Goal: Obtain resource: Download file/media

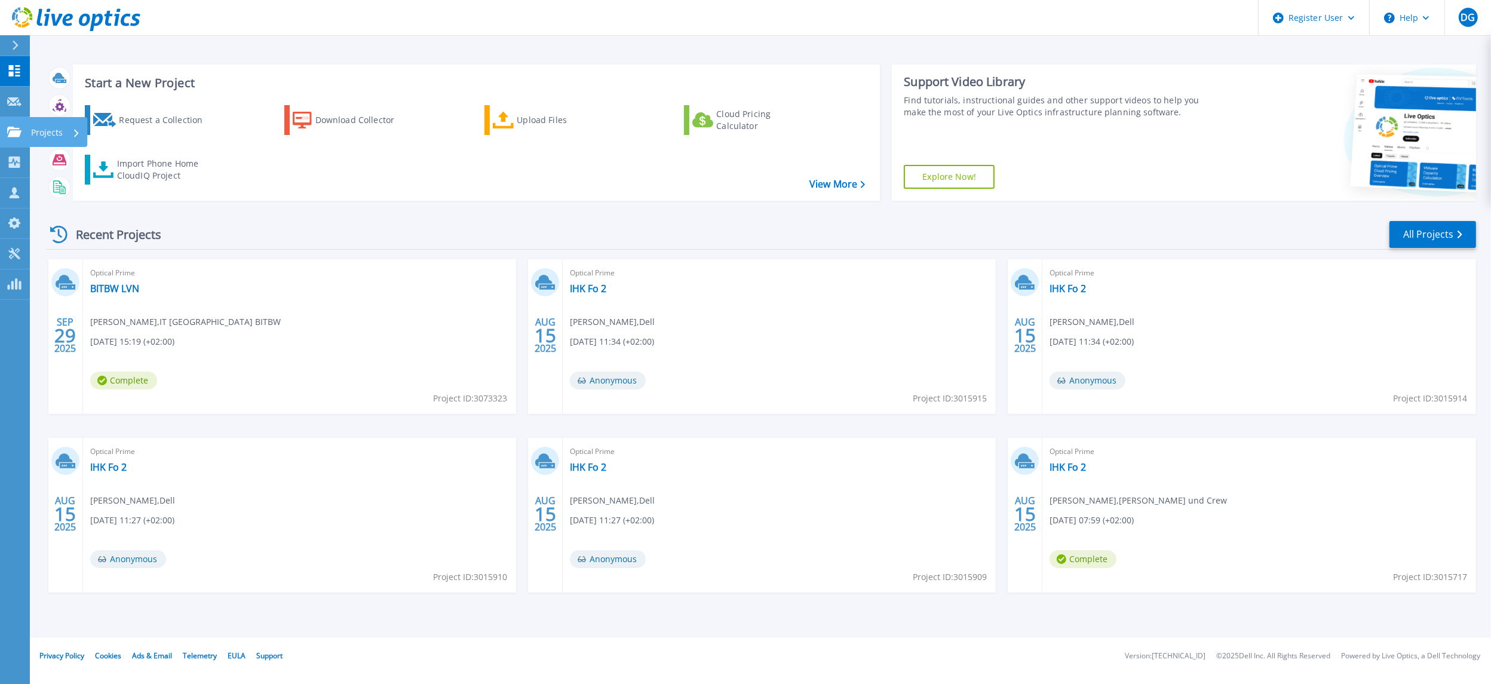
click at [20, 127] on icon at bounding box center [14, 132] width 14 height 10
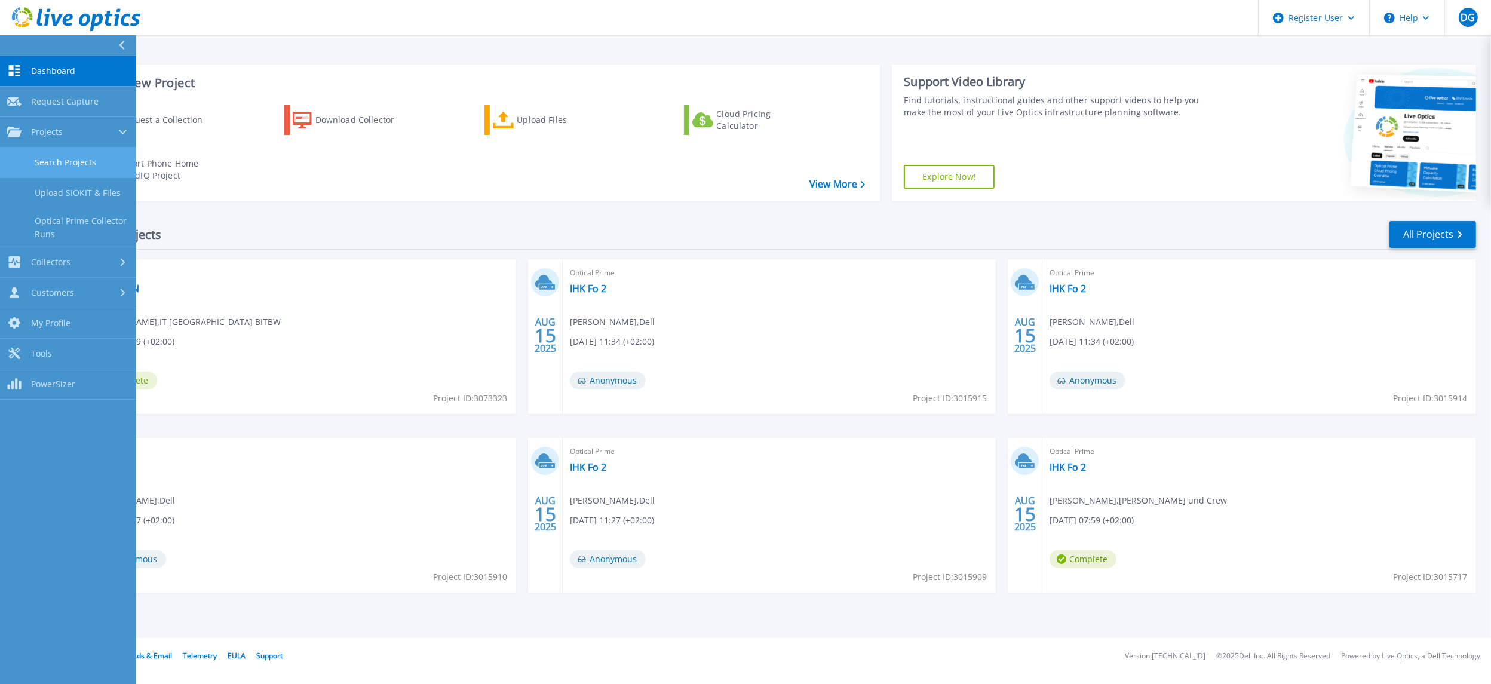
click at [70, 162] on link "Search Projects" at bounding box center [68, 163] width 136 height 30
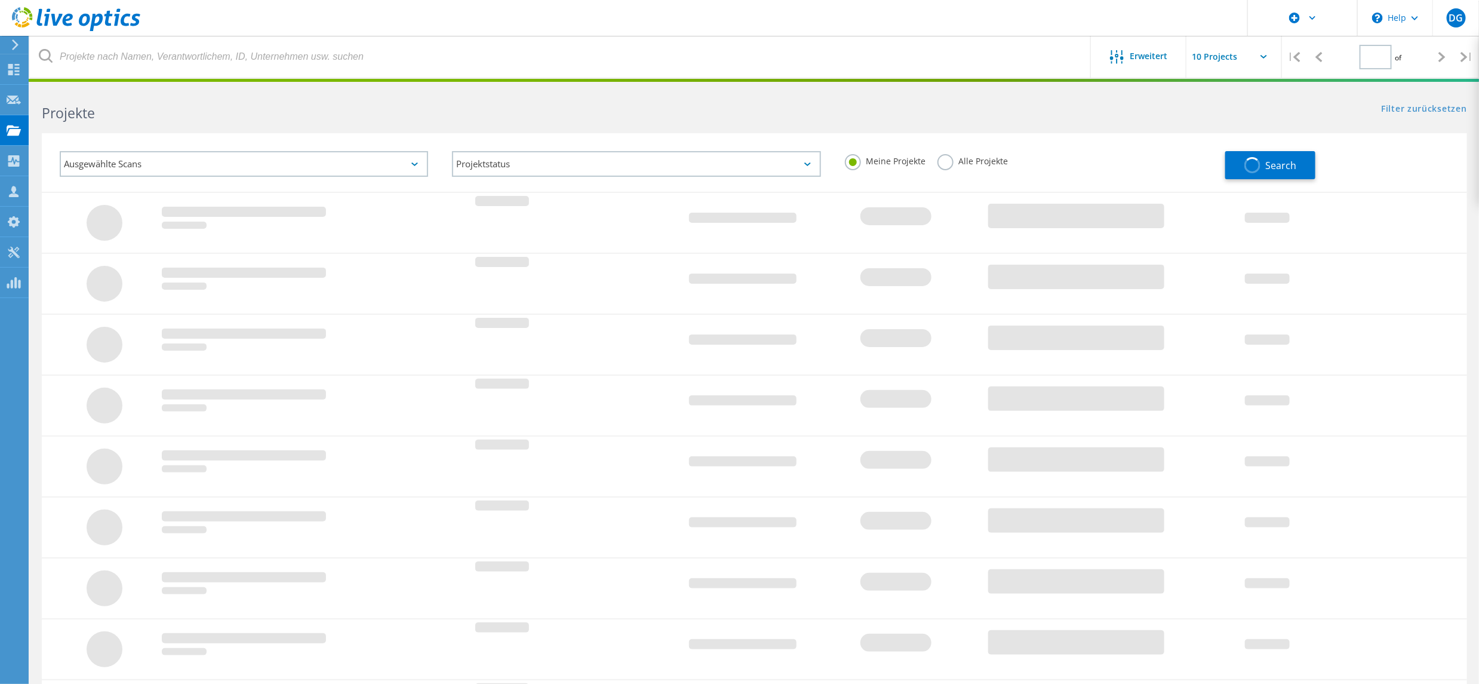
type input "1"
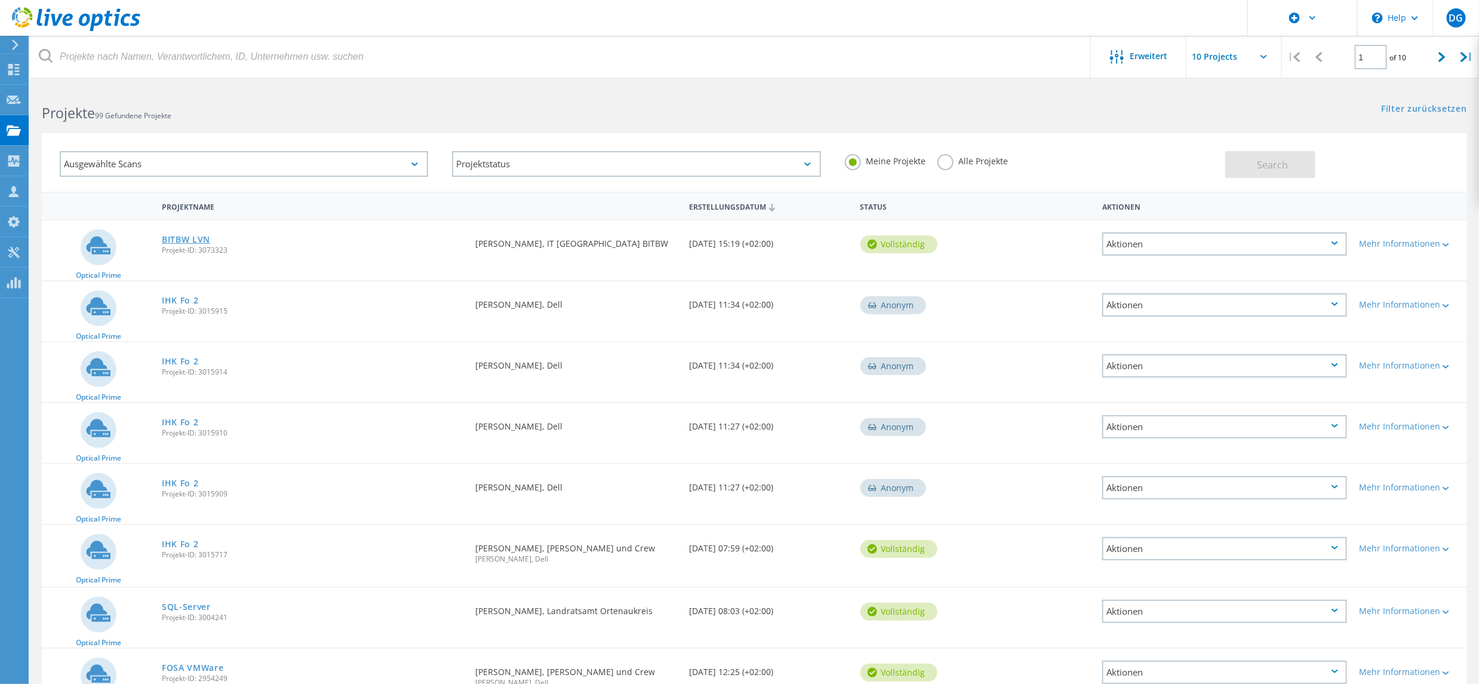
click at [183, 237] on link "BITBW LVN" at bounding box center [186, 239] width 48 height 8
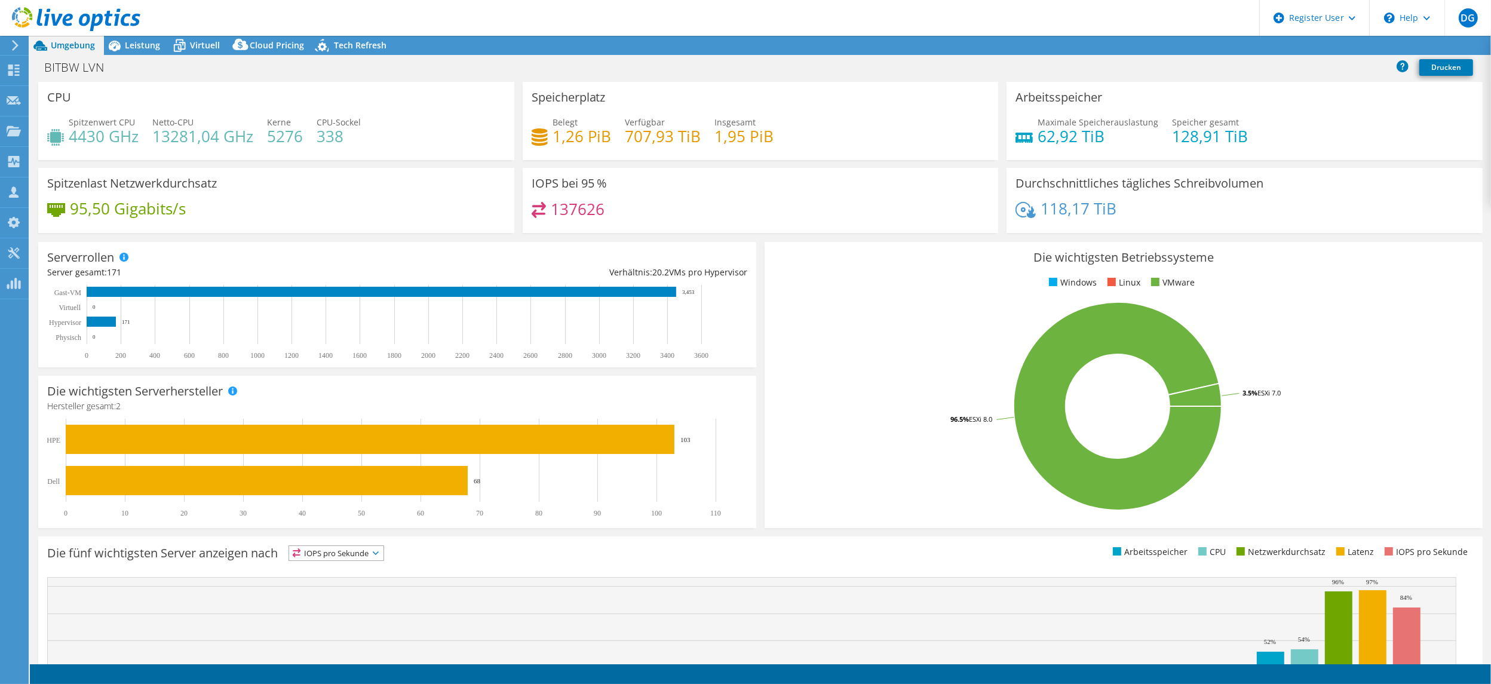
select select "USD"
click at [130, 37] on div at bounding box center [70, 20] width 140 height 40
click at [130, 44] on span "Leistung" at bounding box center [142, 44] width 35 height 11
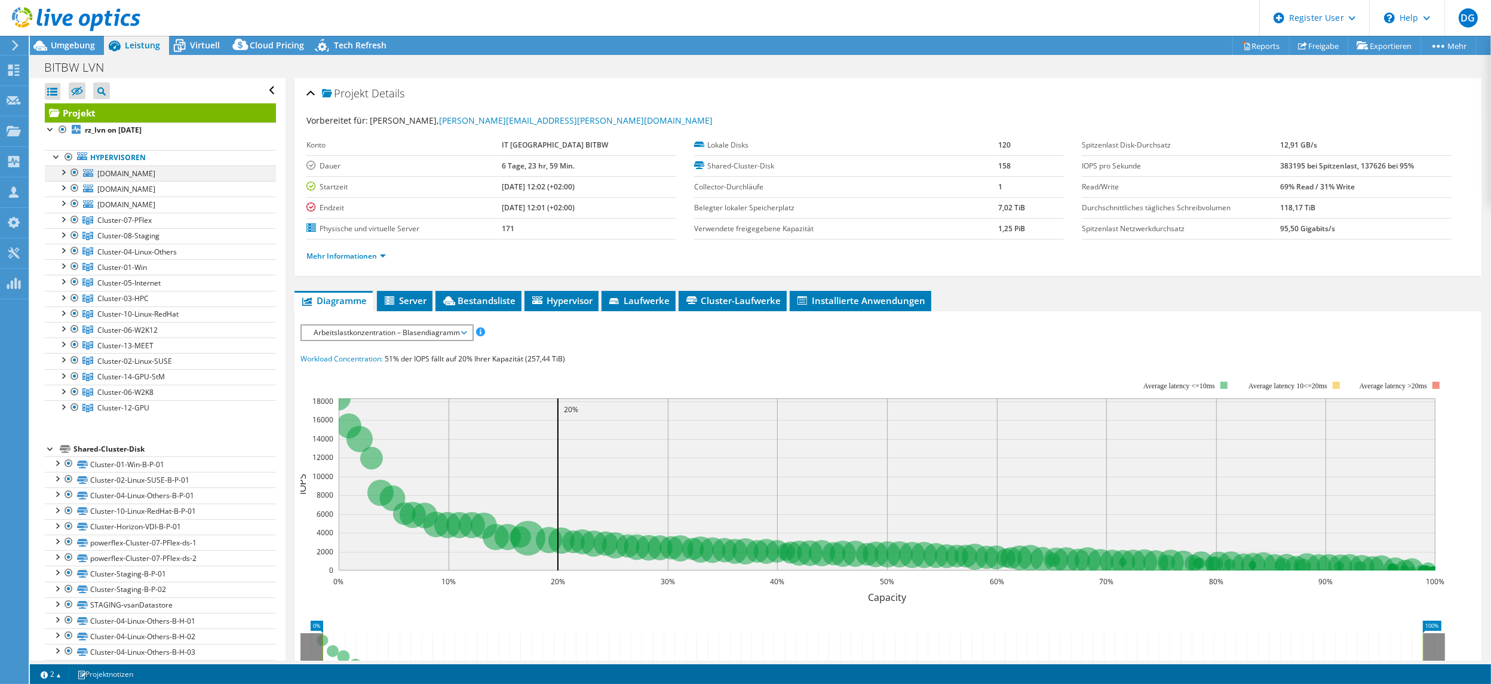
click at [62, 171] on div at bounding box center [63, 171] width 12 height 12
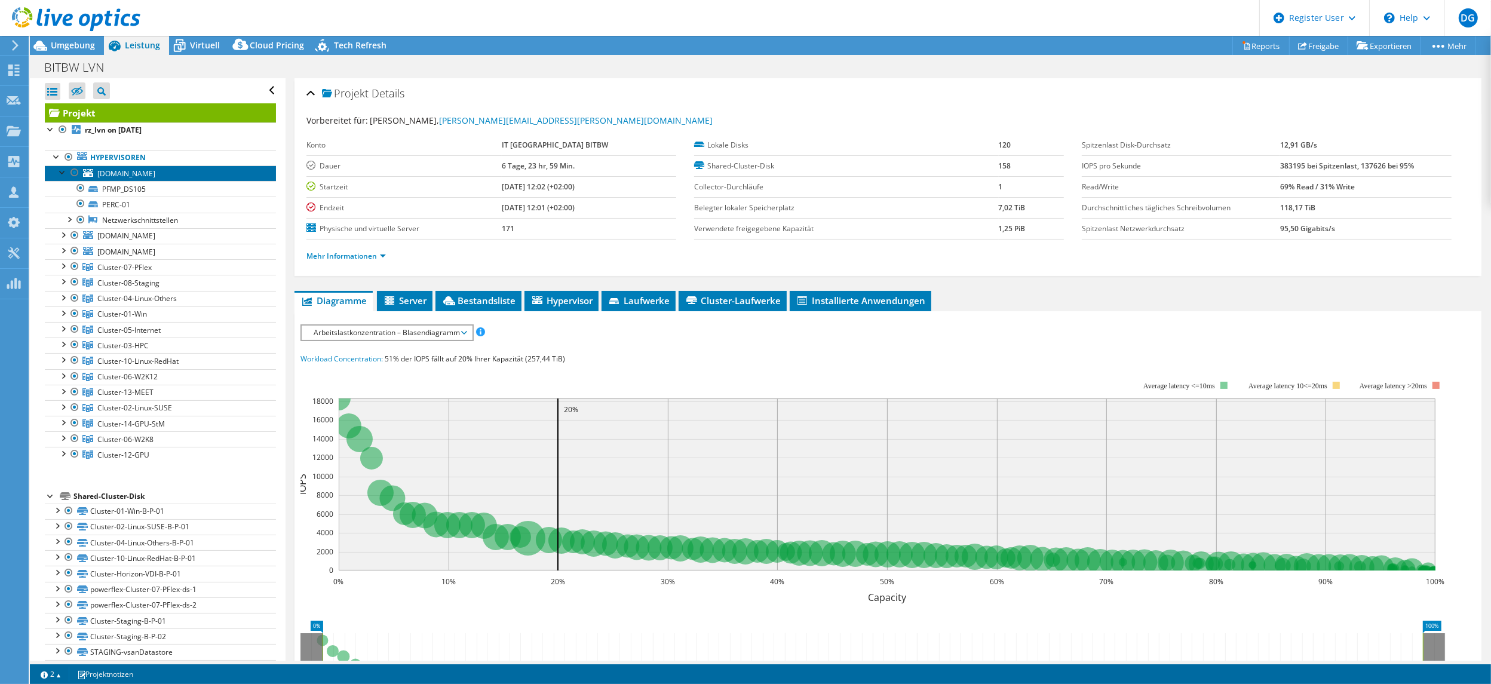
click at [123, 180] on link "[DOMAIN_NAME]" at bounding box center [160, 173] width 231 height 16
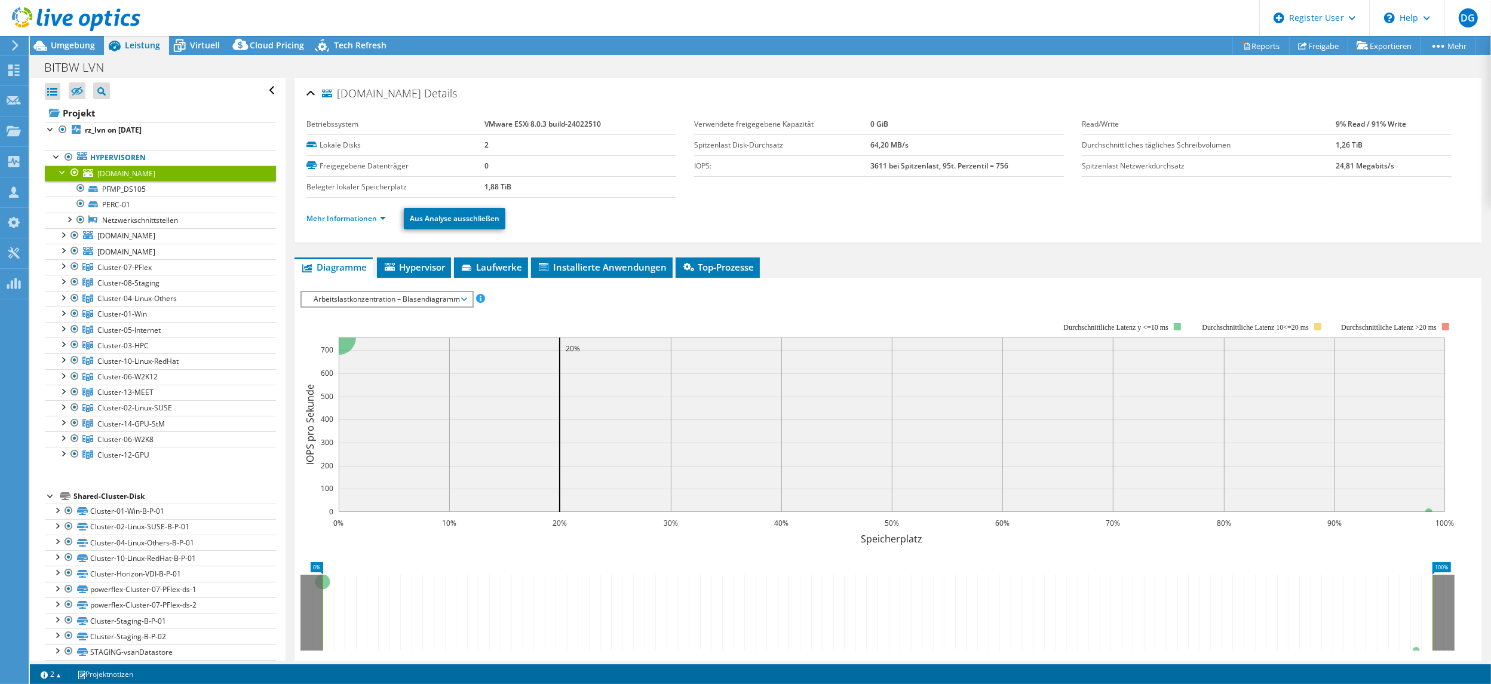
click at [352, 303] on span "Arbeitslastkonzentration – Blasendiagramm" at bounding box center [387, 299] width 158 height 14
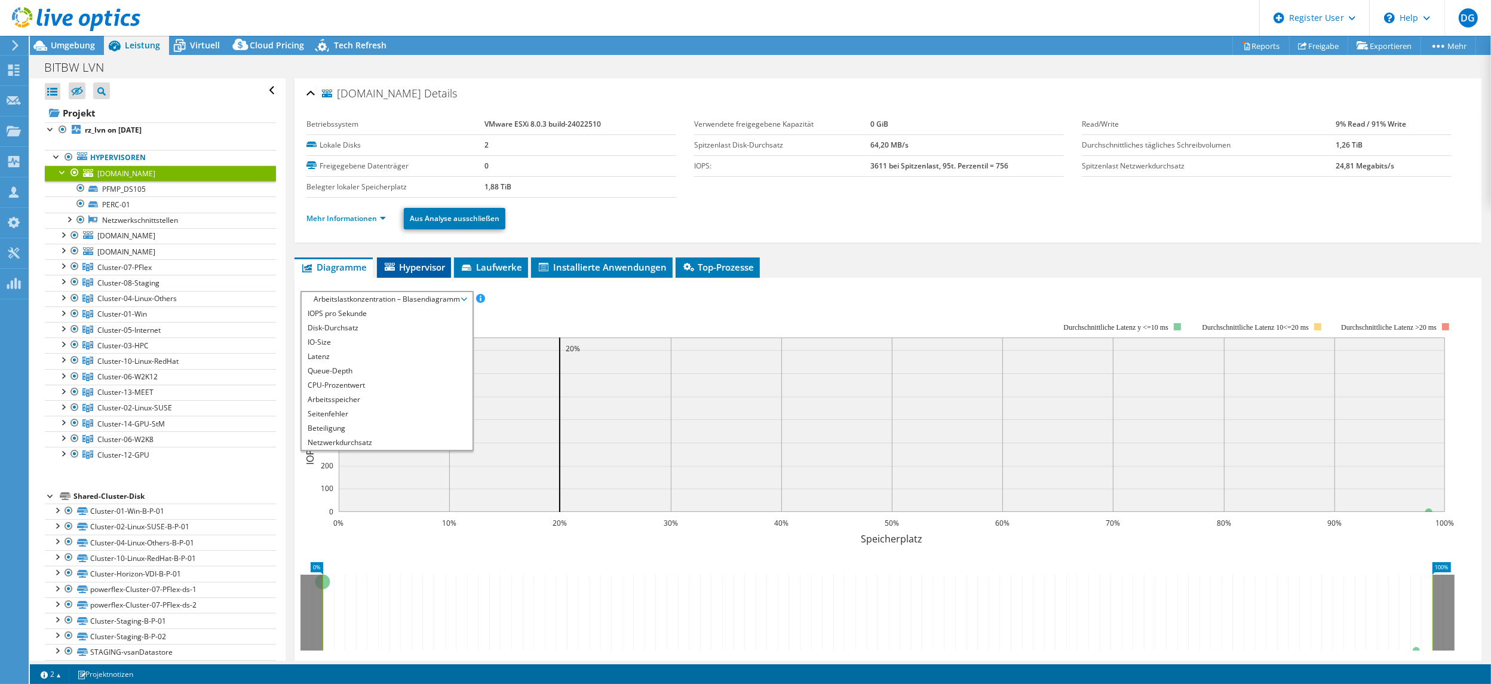
click at [390, 266] on icon at bounding box center [390, 267] width 10 height 8
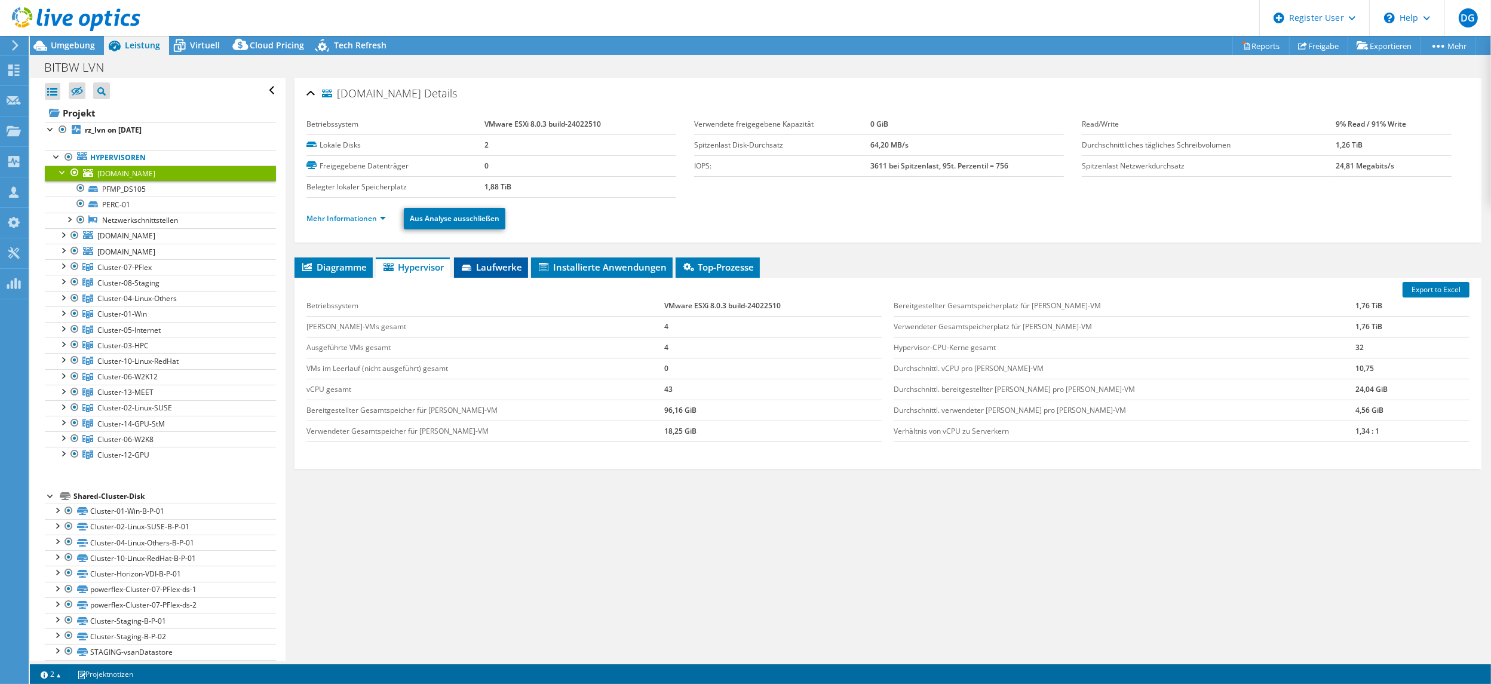
click at [487, 266] on span "Laufwerke" at bounding box center [491, 267] width 62 height 12
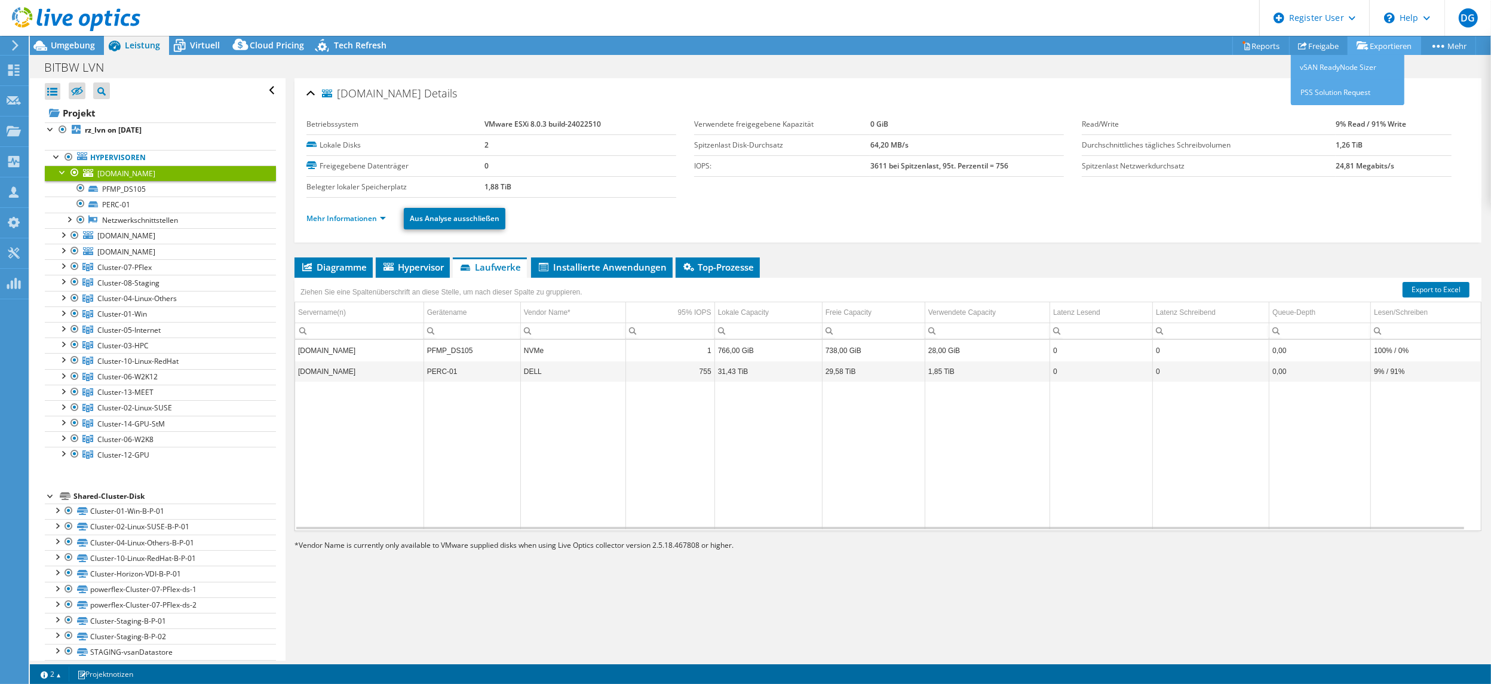
click at [1365, 41] on link "Exportieren" at bounding box center [1383, 45] width 73 height 19
click at [1248, 42] on link "Reports" at bounding box center [1260, 45] width 57 height 19
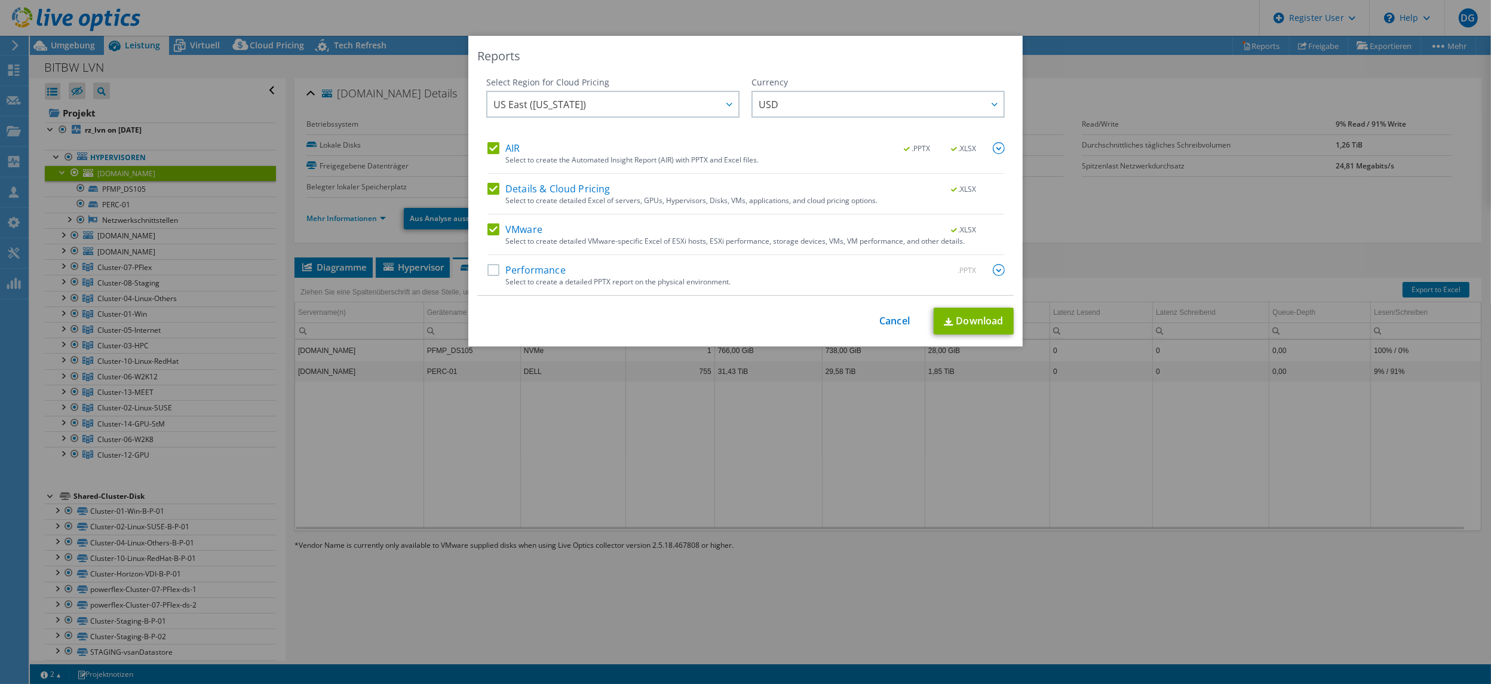
click at [488, 187] on label "Details & Cloud Pricing" at bounding box center [548, 189] width 123 height 12
click at [0, 0] on input "Details & Cloud Pricing" at bounding box center [0, 0] width 0 height 0
click at [487, 270] on label "Performance" at bounding box center [526, 270] width 78 height 12
click at [0, 0] on input "Performance" at bounding box center [0, 0] width 0 height 0
click at [953, 311] on link "Download" at bounding box center [974, 321] width 80 height 27
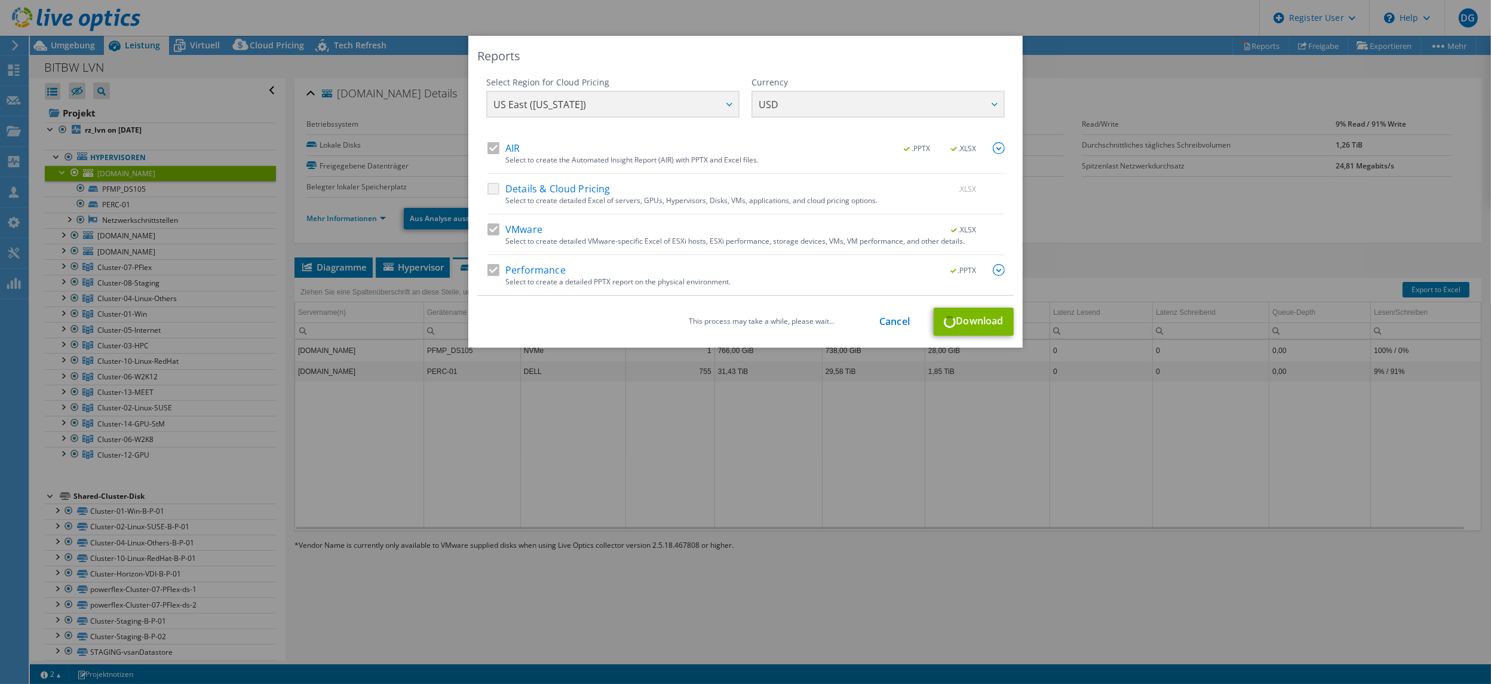
drag, startPoint x: 717, startPoint y: 54, endPoint x: 644, endPoint y: 37, distance: 75.3
click at [644, 37] on div "Reports Select Region for Cloud Pricing Asia Pacific ([GEOGRAPHIC_DATA]) [GEOGR…" at bounding box center [745, 192] width 554 height 312
click at [994, 326] on link "Download" at bounding box center [974, 321] width 80 height 27
click at [986, 324] on div "This process may take a while, please wait... Cancel Download" at bounding box center [745, 322] width 536 height 28
click at [868, 188] on div "Details & Cloud Pricing .XLSX" at bounding box center [745, 190] width 517 height 14
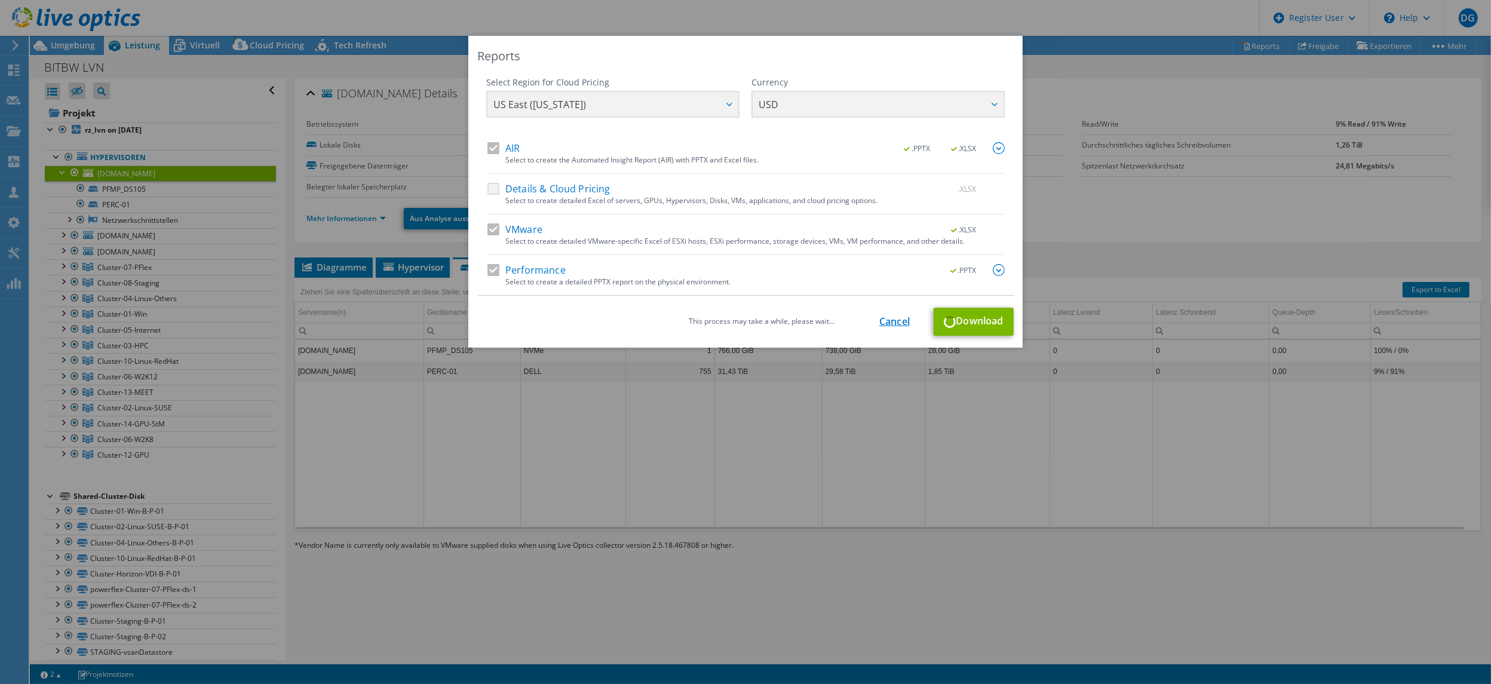
click at [891, 321] on link "Cancel" at bounding box center [894, 321] width 30 height 11
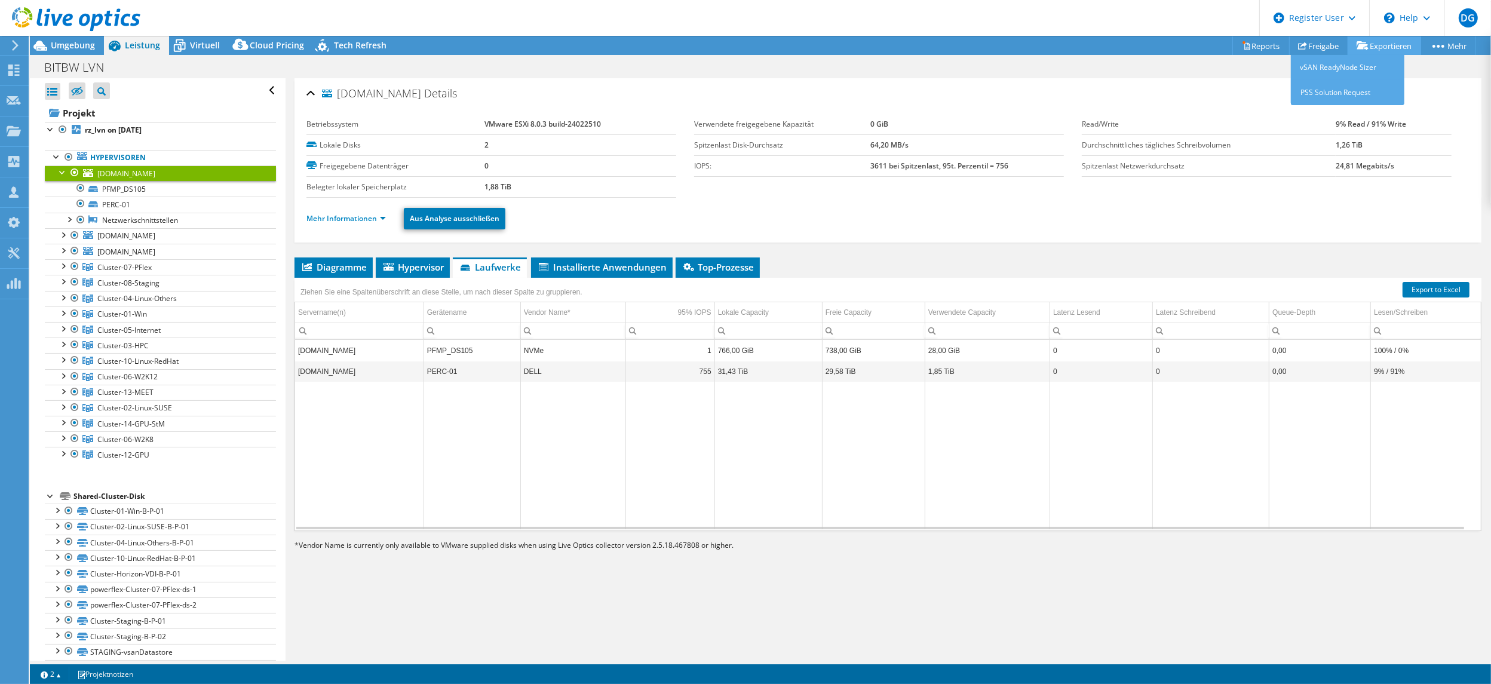
click at [1368, 45] on link "Exportieren" at bounding box center [1383, 45] width 73 height 19
click at [1256, 48] on link "Reports" at bounding box center [1260, 45] width 57 height 19
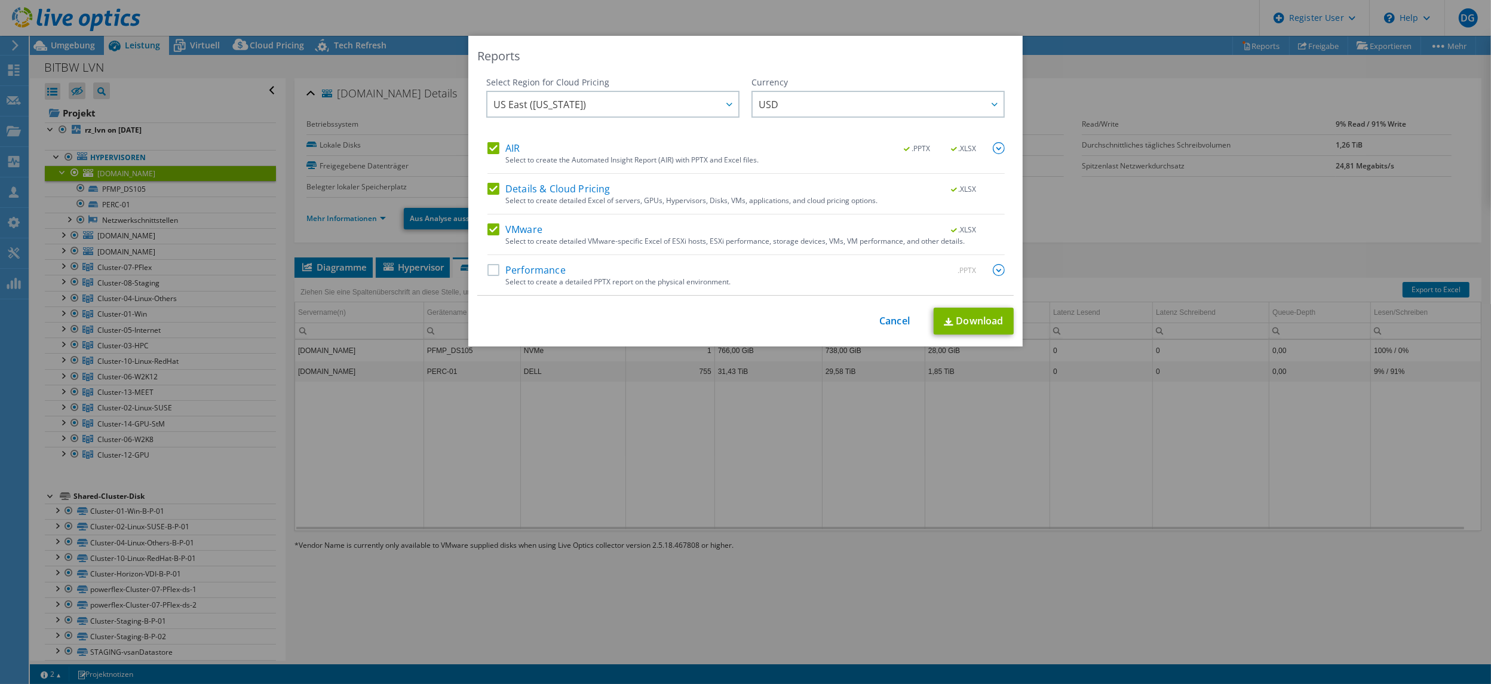
click at [479, 264] on div "Select Region for Cloud Pricing Asia Pacific ([GEOGRAPHIC_DATA]) [GEOGRAPHIC_DA…" at bounding box center [745, 185] width 536 height 219
click at [493, 267] on label "Performance" at bounding box center [526, 270] width 78 height 12
click at [0, 0] on input "Performance" at bounding box center [0, 0] width 0 height 0
click at [490, 186] on label "Details & Cloud Pricing" at bounding box center [548, 189] width 123 height 12
click at [0, 0] on input "Details & Cloud Pricing" at bounding box center [0, 0] width 0 height 0
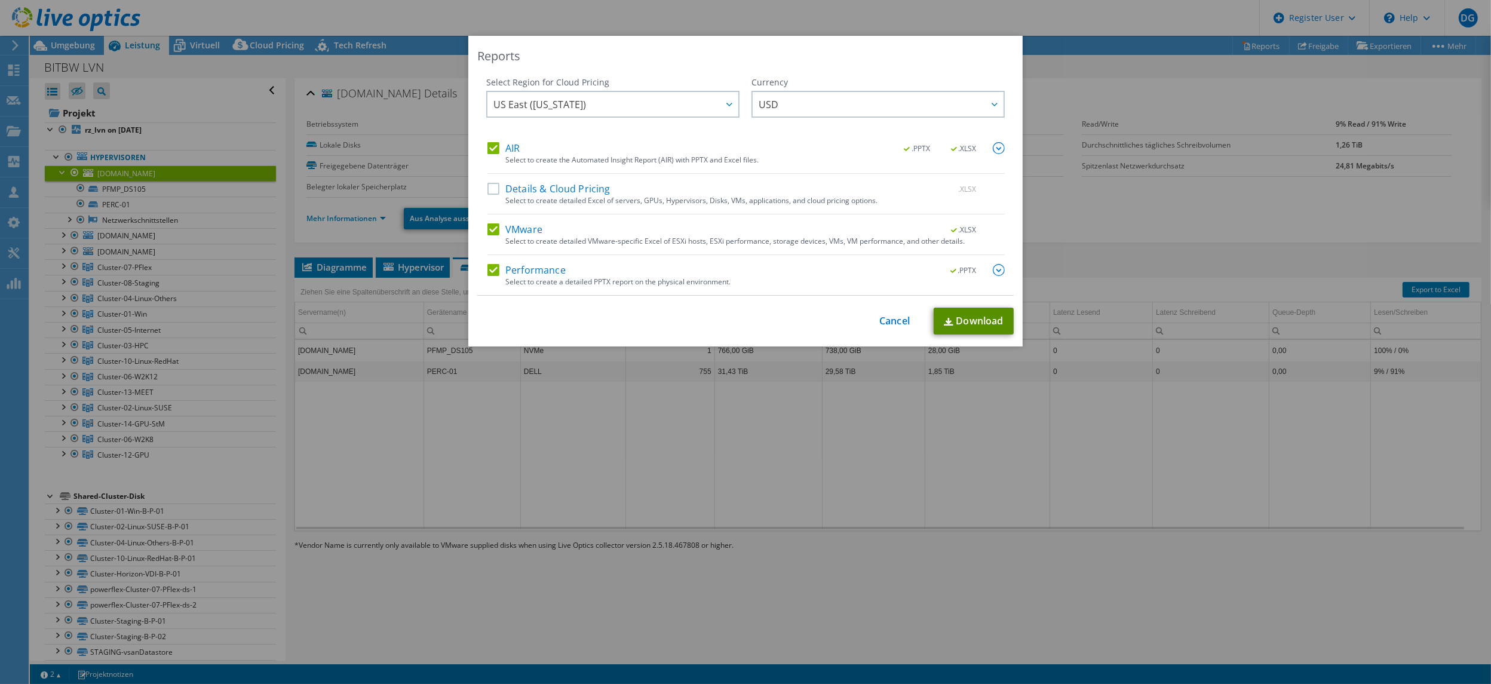
click at [960, 312] on link "Download" at bounding box center [974, 321] width 80 height 27
click at [897, 314] on div "This process may take a while, please wait... Cancel Download" at bounding box center [745, 322] width 536 height 28
drag, startPoint x: 897, startPoint y: 314, endPoint x: 895, endPoint y: 320, distance: 6.2
click at [895, 320] on div "This process may take a while, please wait... Cancel Download" at bounding box center [745, 322] width 536 height 28
click at [894, 323] on link "Cancel" at bounding box center [894, 321] width 30 height 11
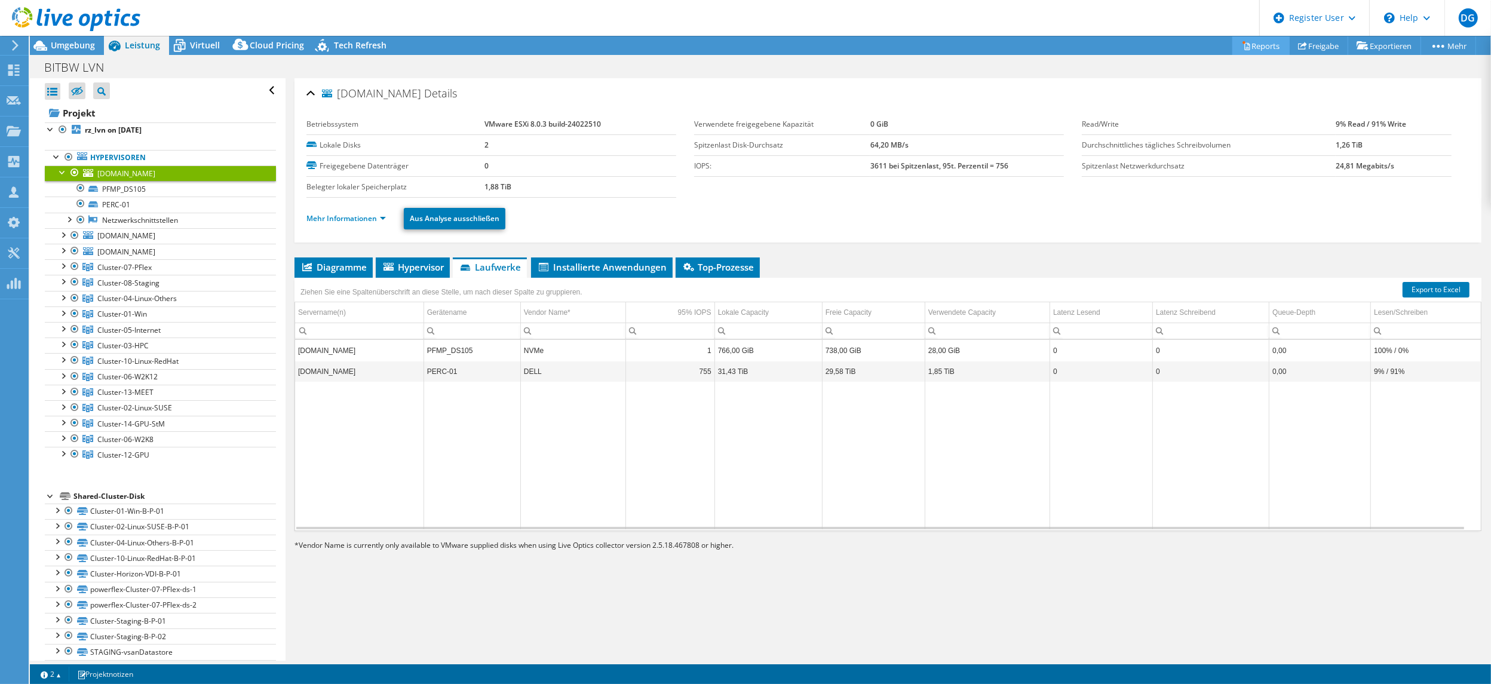
click at [1254, 48] on link "Reports" at bounding box center [1260, 45] width 57 height 19
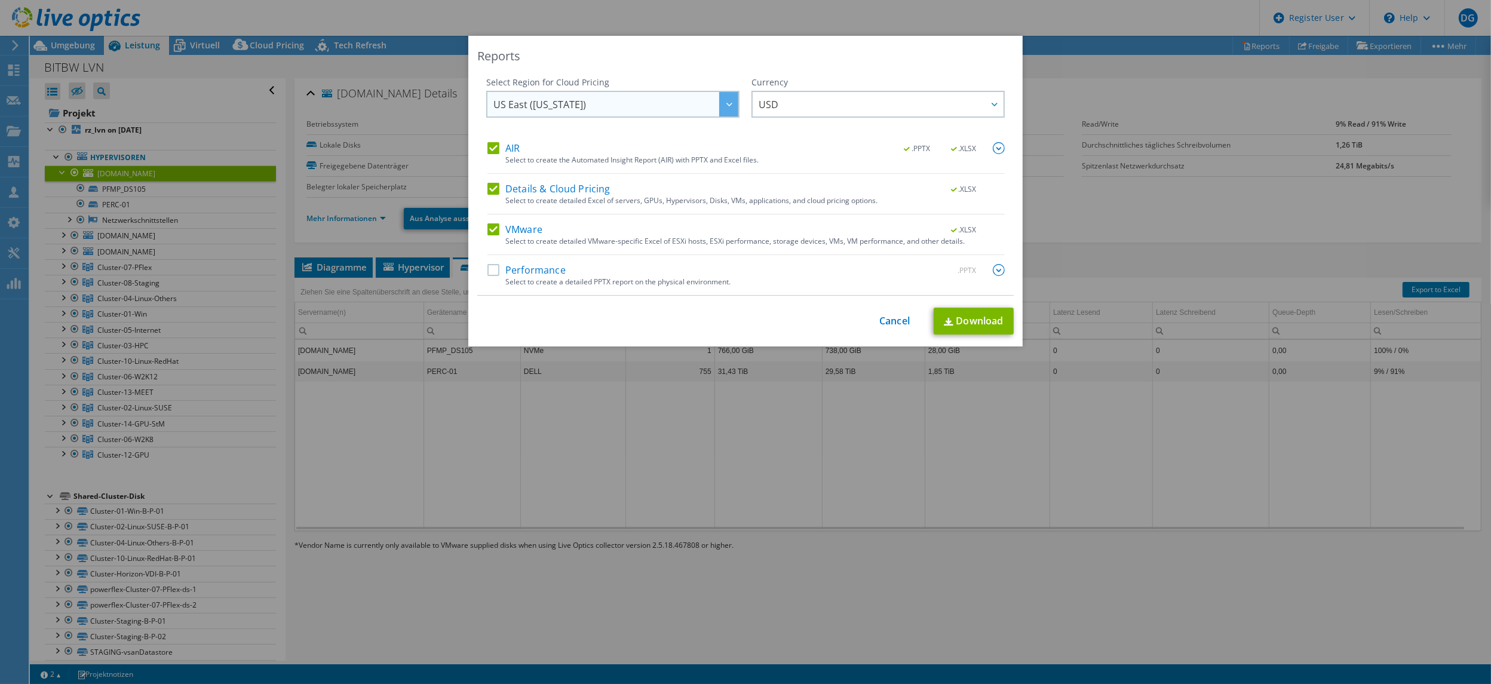
click at [572, 108] on span "US East ([US_STATE])" at bounding box center [615, 104] width 245 height 24
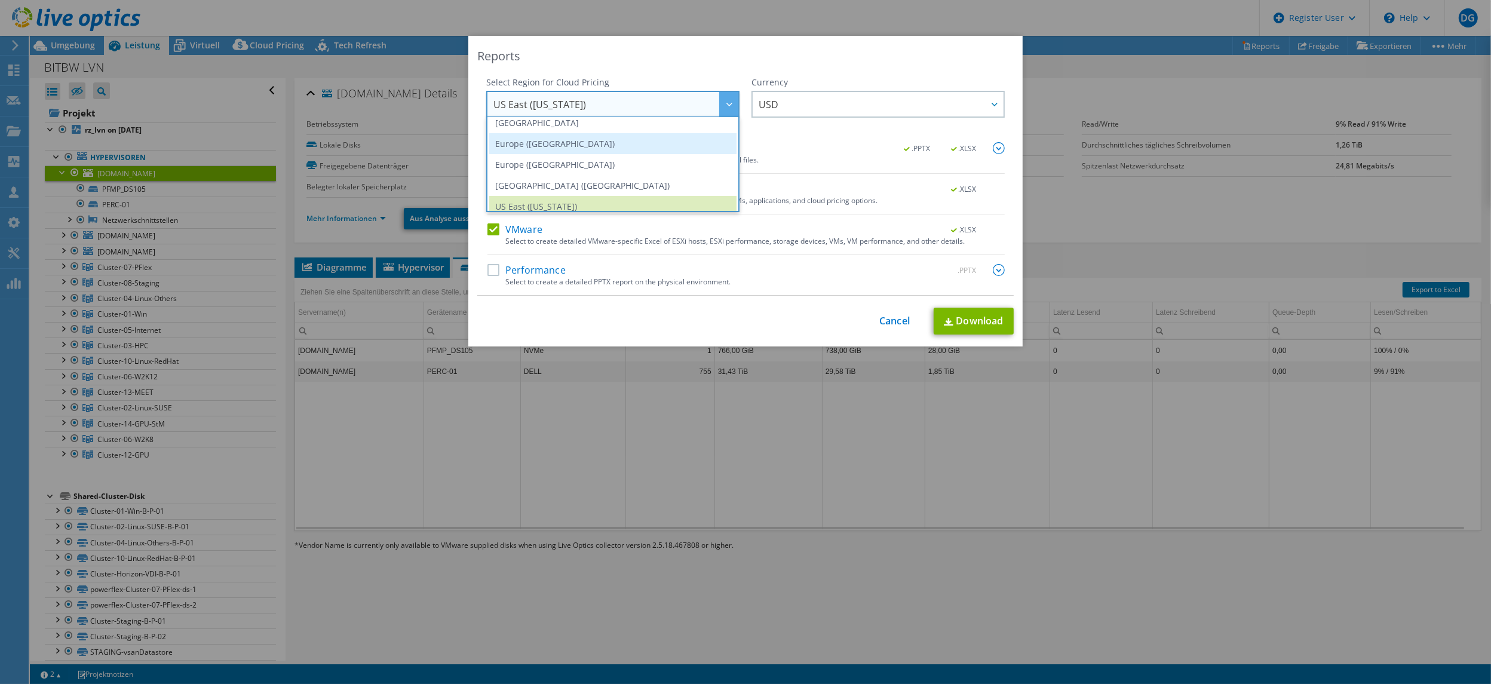
scroll to position [149, 0]
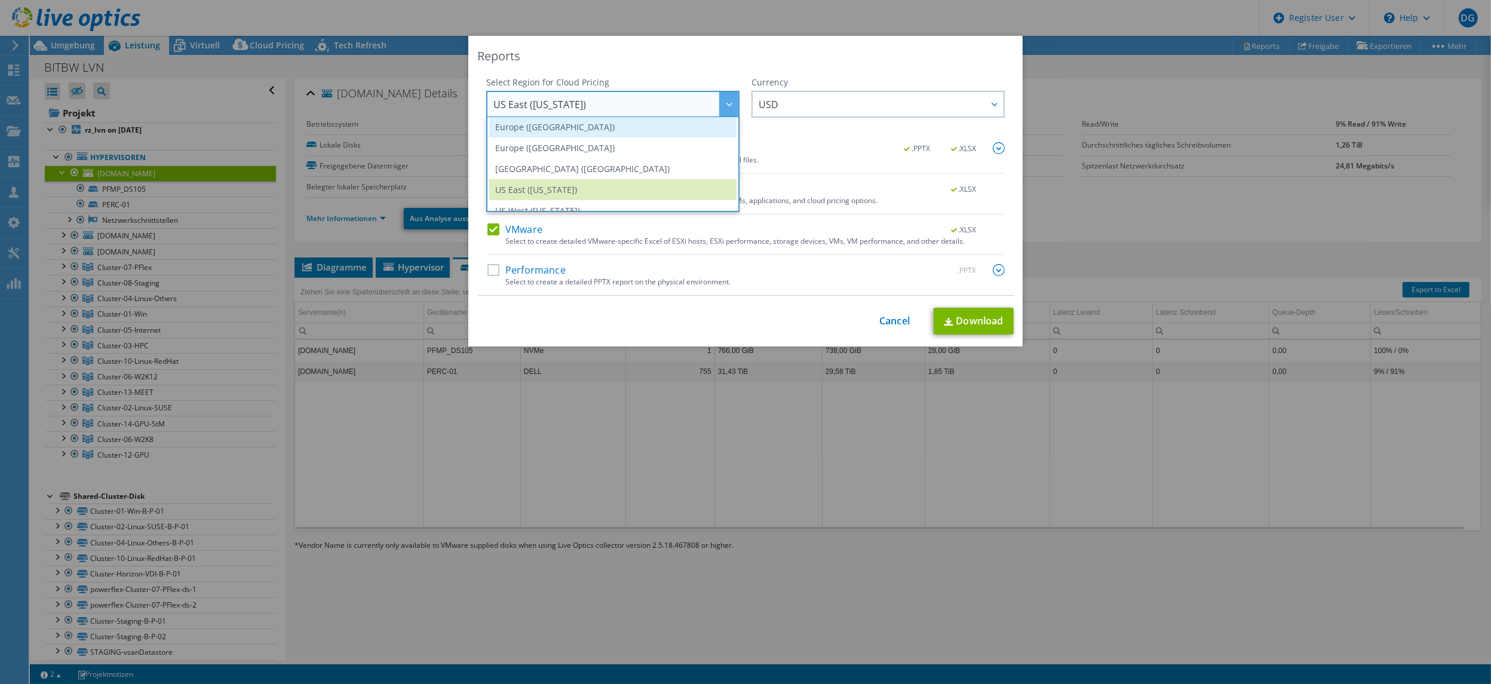
click at [544, 124] on li "Europe ([GEOGRAPHIC_DATA])" at bounding box center [612, 126] width 247 height 21
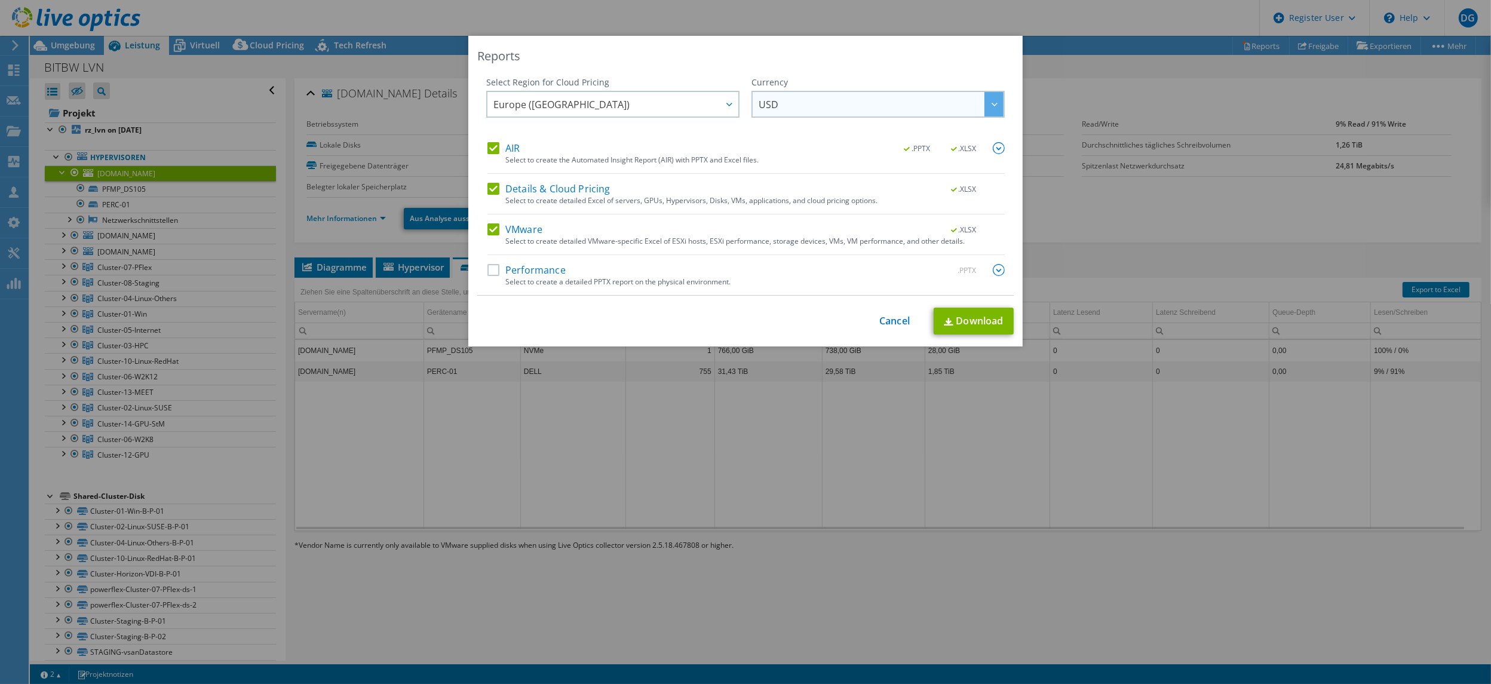
click at [802, 112] on span "USD" at bounding box center [881, 104] width 245 height 24
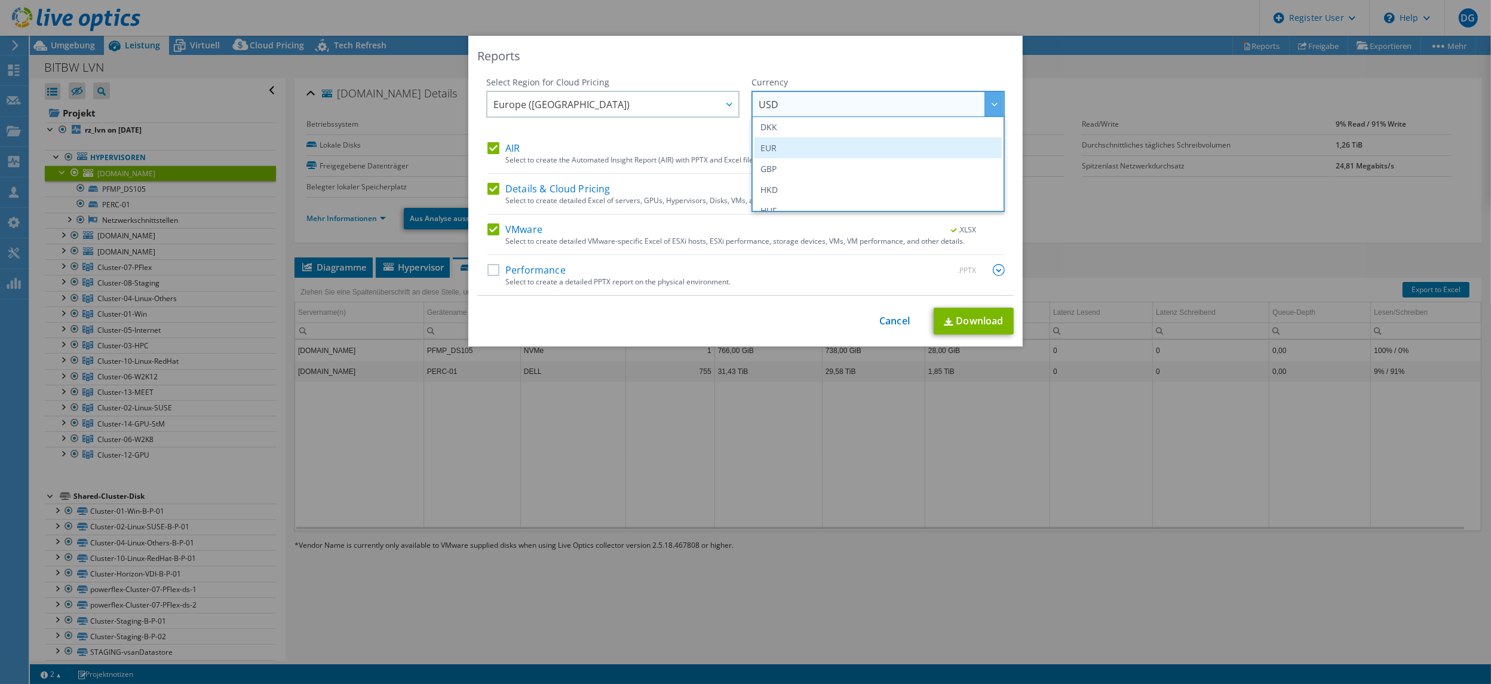
click at [772, 145] on li "EUR" at bounding box center [877, 147] width 247 height 21
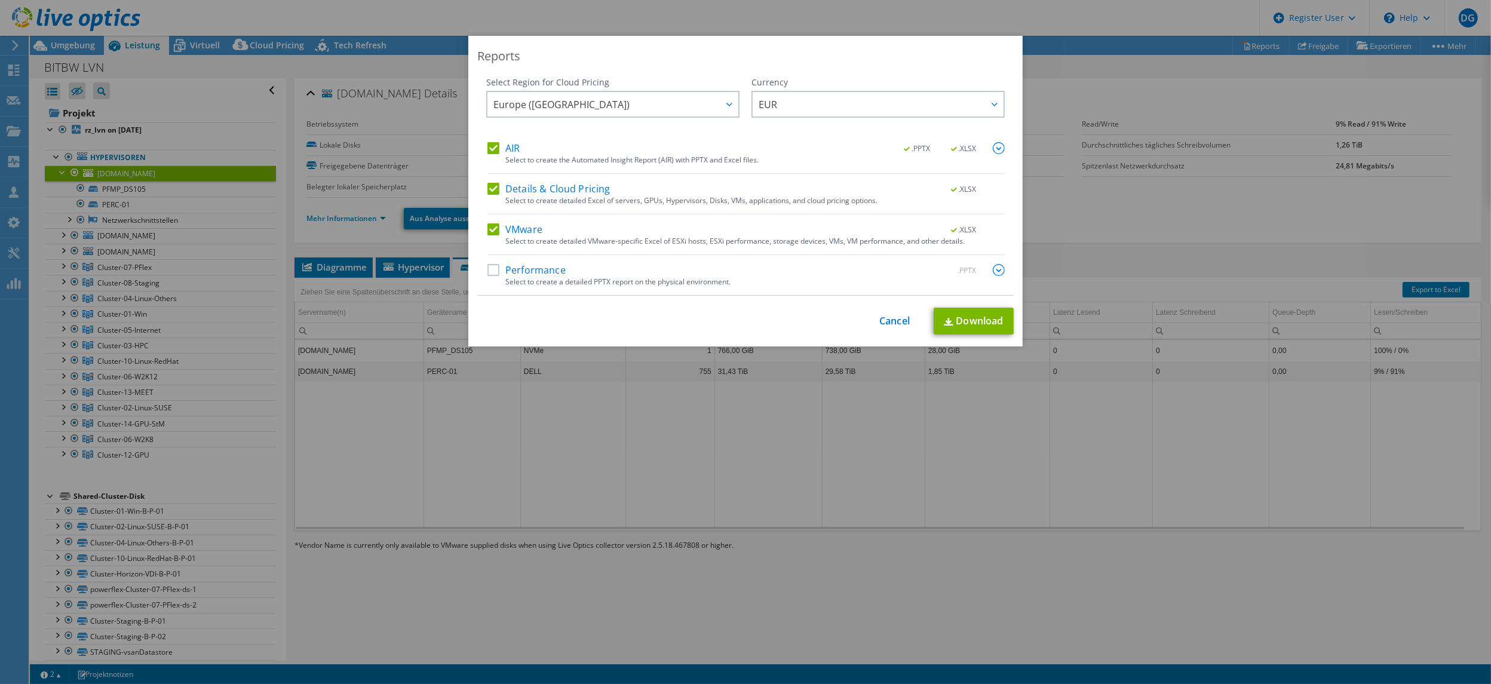
click at [487, 267] on label "Performance" at bounding box center [526, 270] width 78 height 12
click at [0, 0] on input "Performance" at bounding box center [0, 0] width 0 height 0
click at [487, 186] on label "Details & Cloud Pricing" at bounding box center [548, 189] width 123 height 12
click at [0, 0] on input "Details & Cloud Pricing" at bounding box center [0, 0] width 0 height 0
click at [954, 326] on link "Download" at bounding box center [974, 321] width 80 height 27
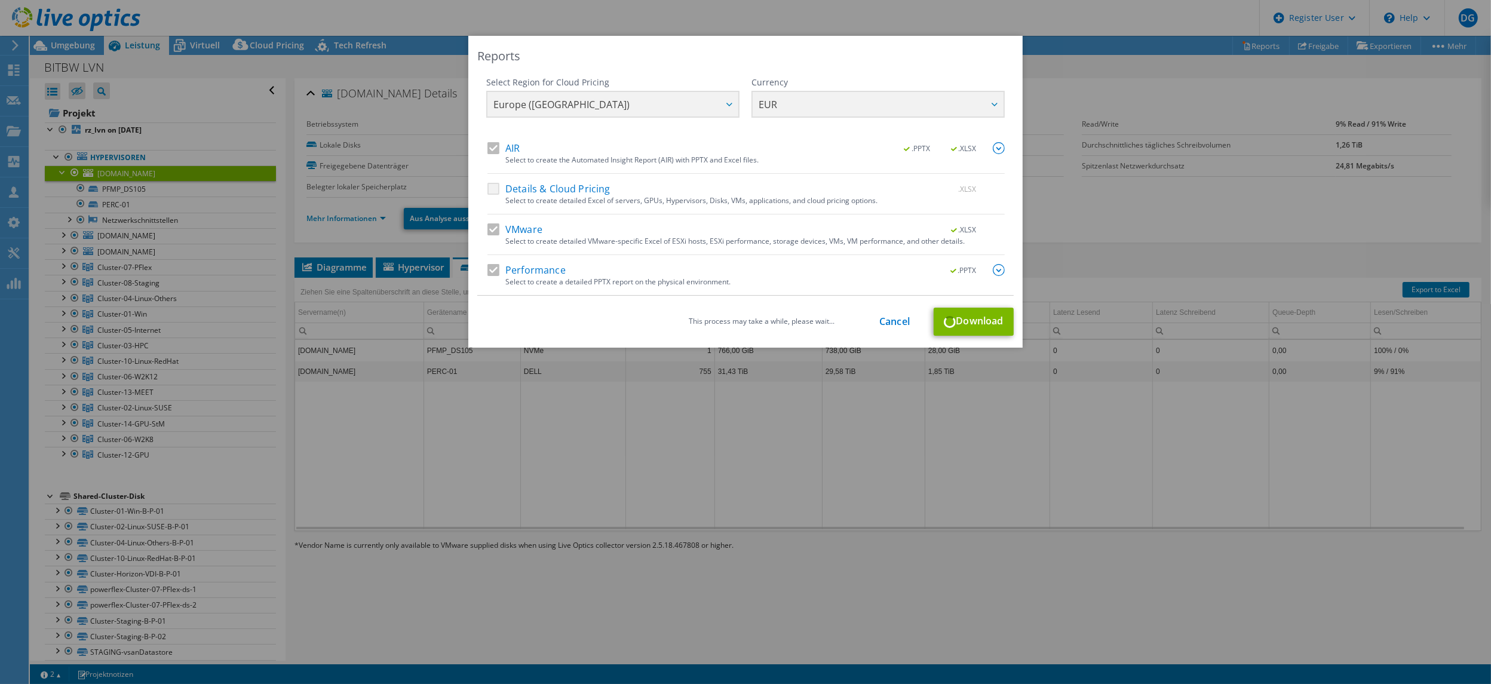
click at [521, 466] on div "Reports Select Region for Cloud Pricing Asia Pacific ([GEOGRAPHIC_DATA]) [GEOGR…" at bounding box center [745, 342] width 1491 height 612
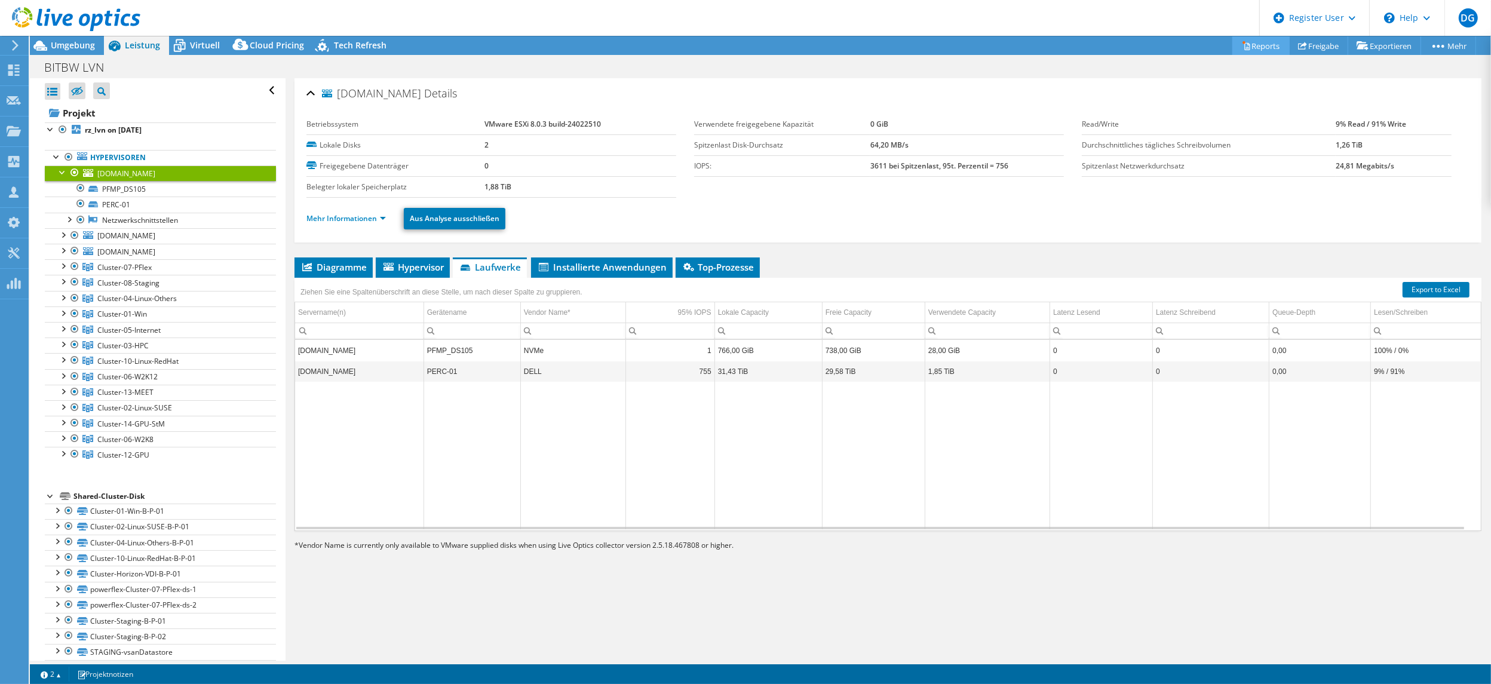
click at [1256, 37] on link "Reports" at bounding box center [1260, 45] width 57 height 19
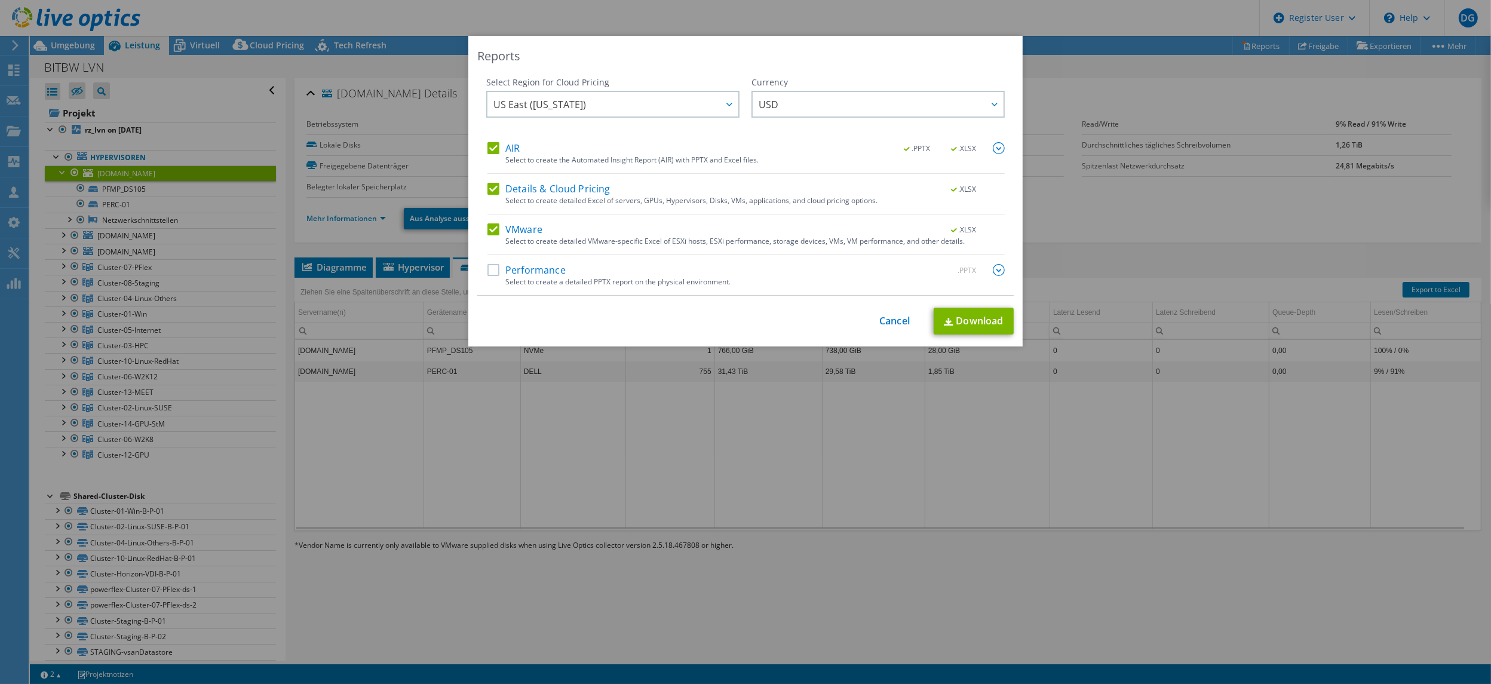
click at [488, 192] on label "Details & Cloud Pricing" at bounding box center [548, 189] width 123 height 12
click at [0, 0] on input "Details & Cloud Pricing" at bounding box center [0, 0] width 0 height 0
click at [488, 266] on label "Performance" at bounding box center [526, 270] width 78 height 12
click at [0, 0] on input "Performance" at bounding box center [0, 0] width 0 height 0
click at [944, 320] on img at bounding box center [949, 322] width 10 height 8
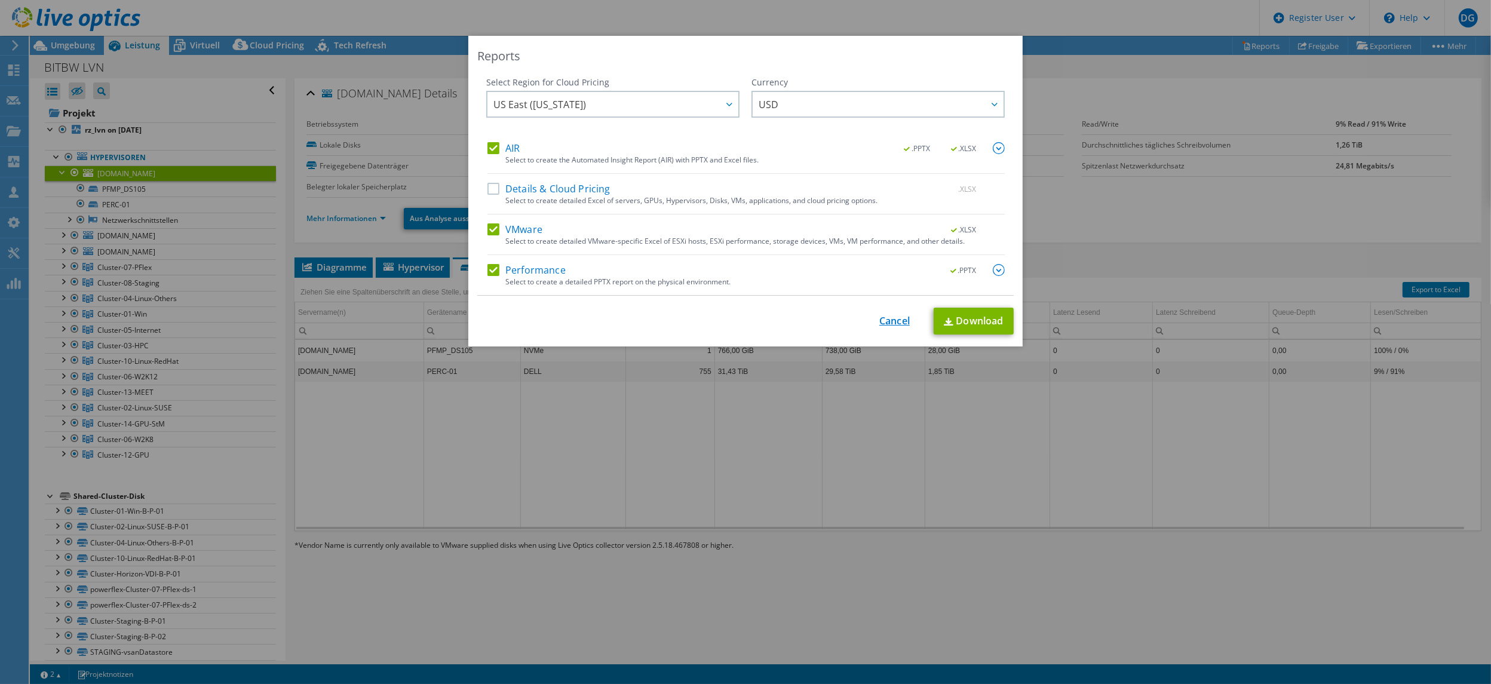
click at [879, 321] on link "Cancel" at bounding box center [894, 320] width 30 height 11
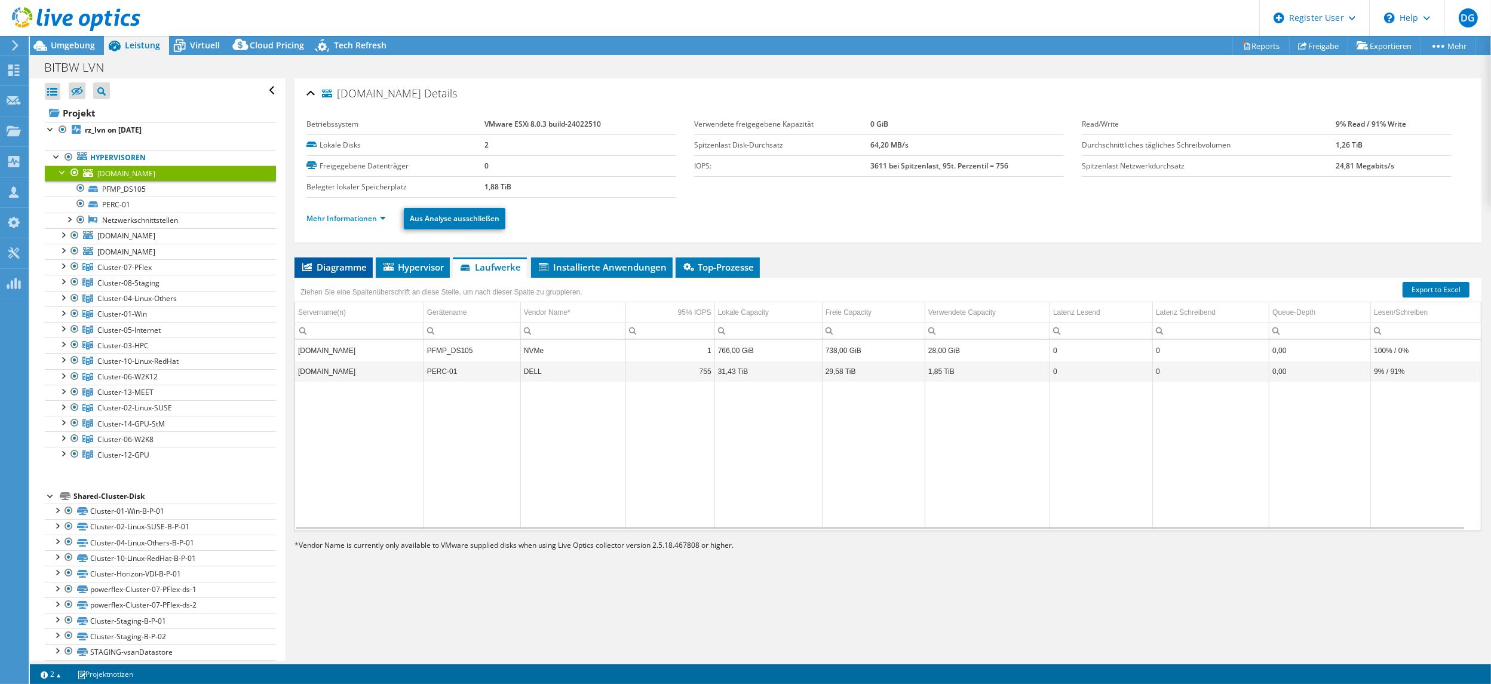
click at [346, 266] on span "Diagramme" at bounding box center [333, 267] width 66 height 12
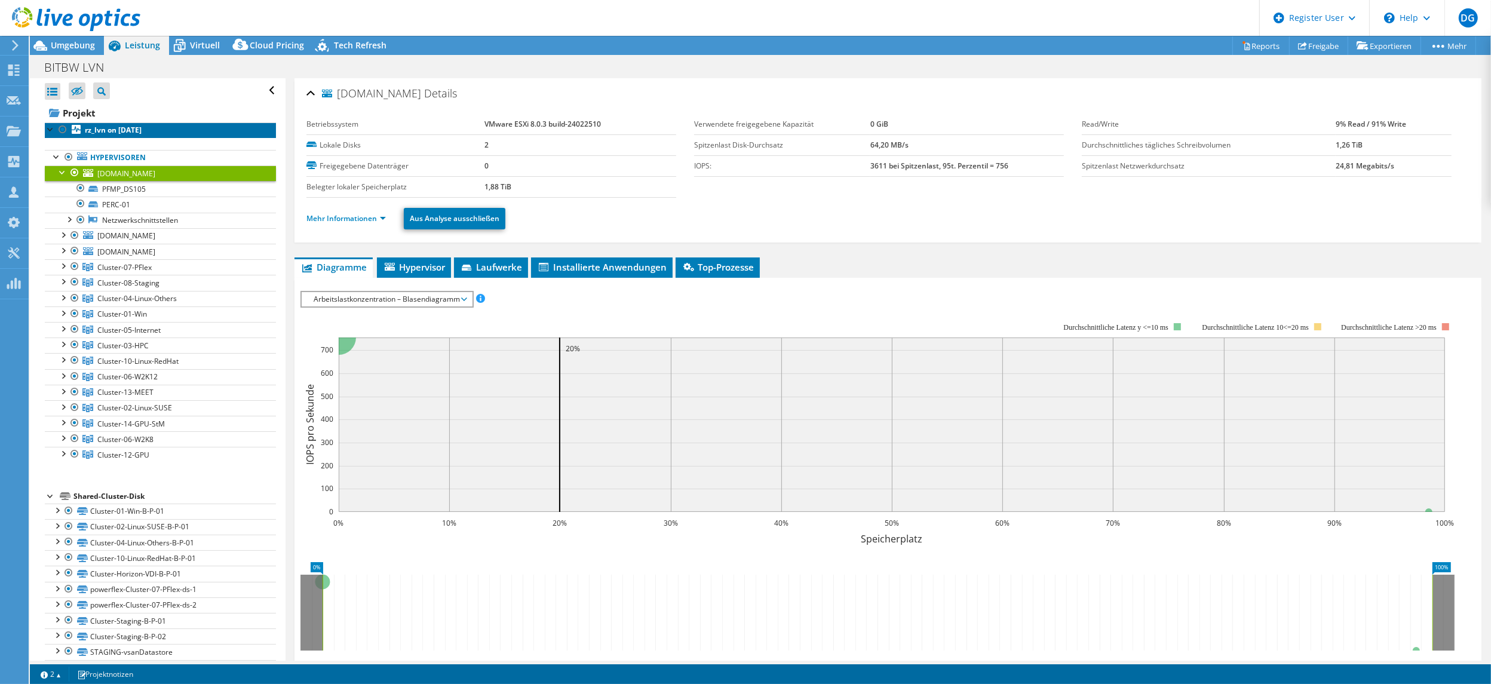
click at [118, 124] on link "rz_lvn on [DATE]" at bounding box center [160, 130] width 231 height 16
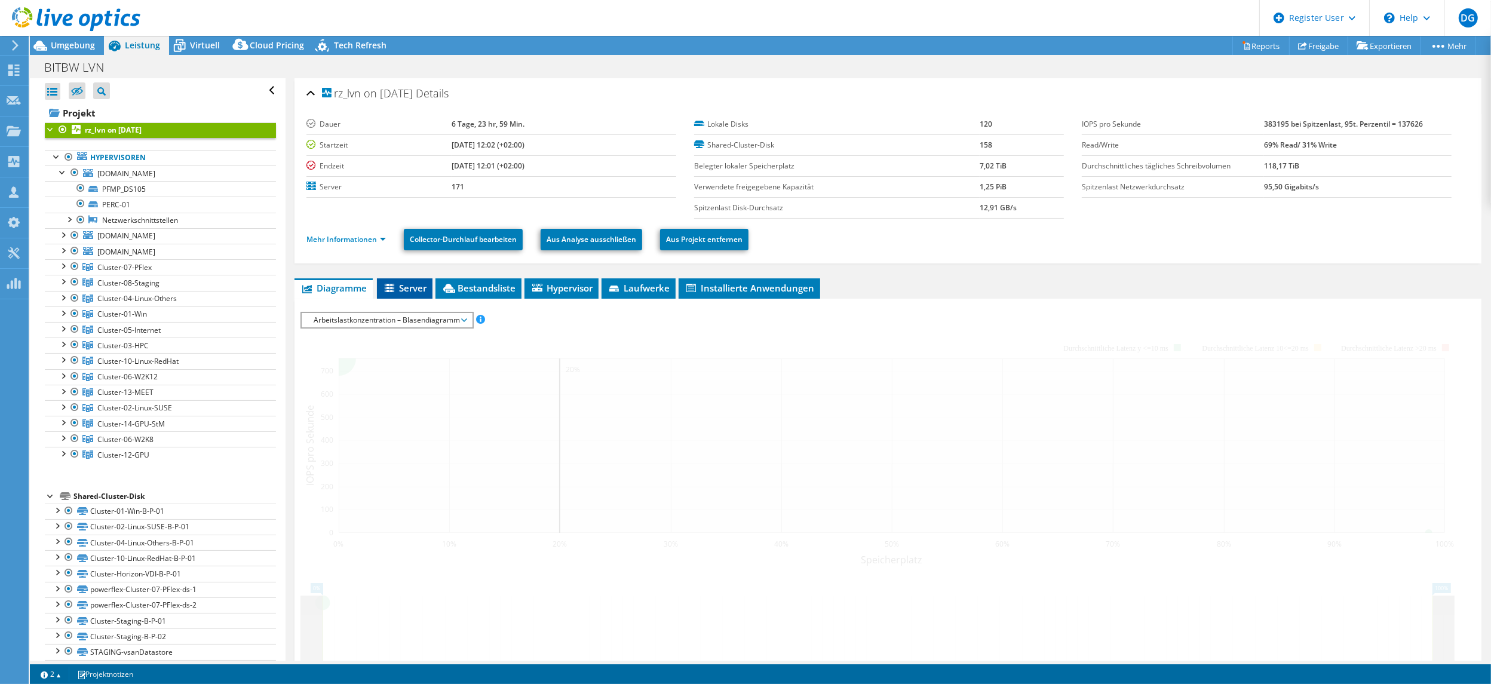
click at [406, 291] on span "Server" at bounding box center [405, 288] width 44 height 12
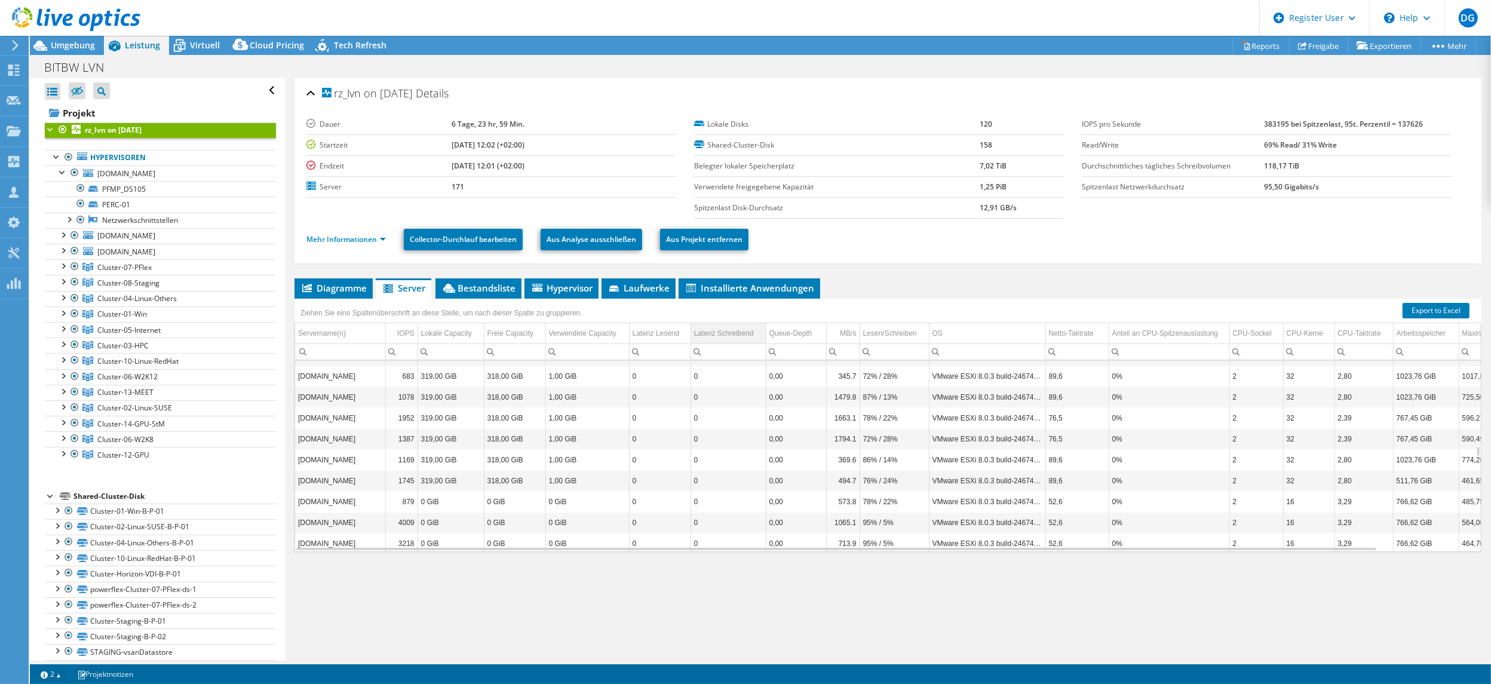
scroll to position [1626, 0]
click at [508, 280] on li "Bestandsliste" at bounding box center [478, 288] width 86 height 20
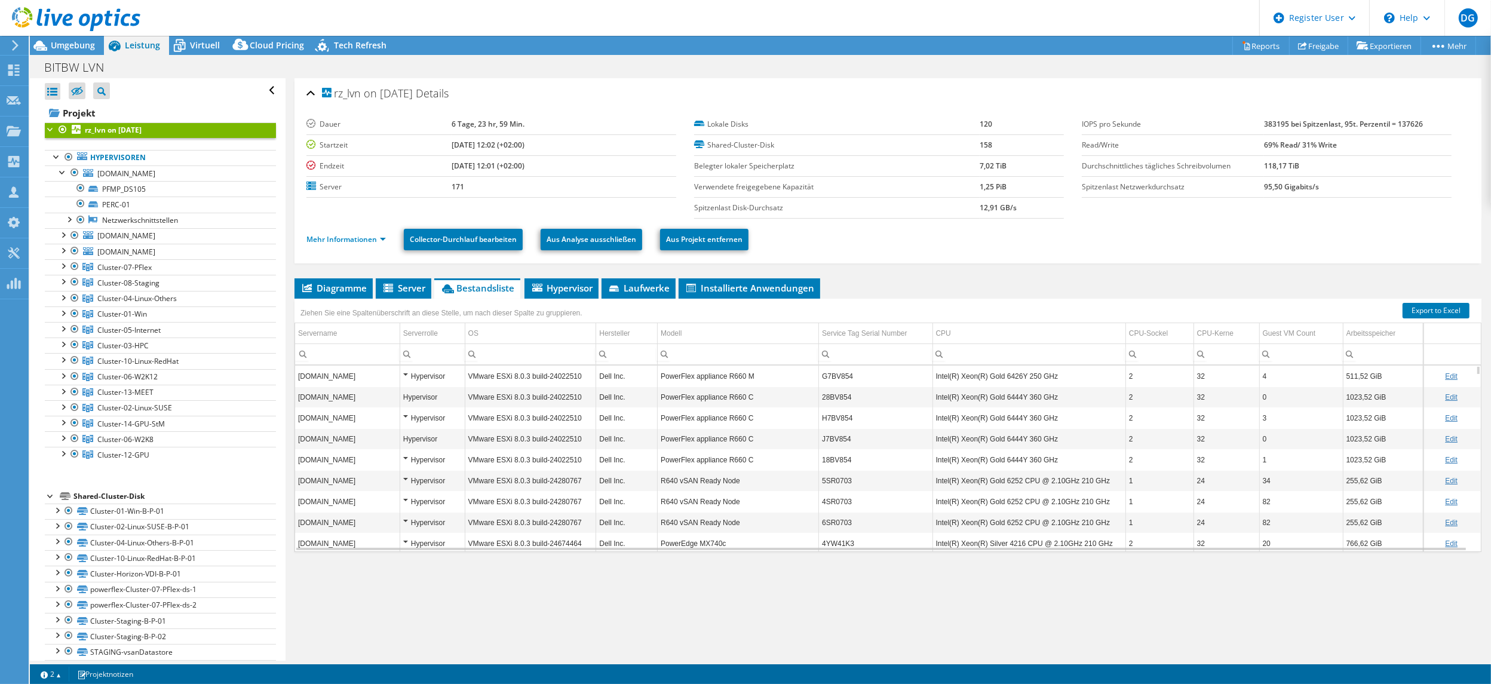
click at [1027, 431] on td "Intel(R) Xeon(R) Gold 6444Y 360 GHz" at bounding box center [1028, 438] width 193 height 21
click at [765, 339] on td "Modell" at bounding box center [738, 333] width 161 height 21
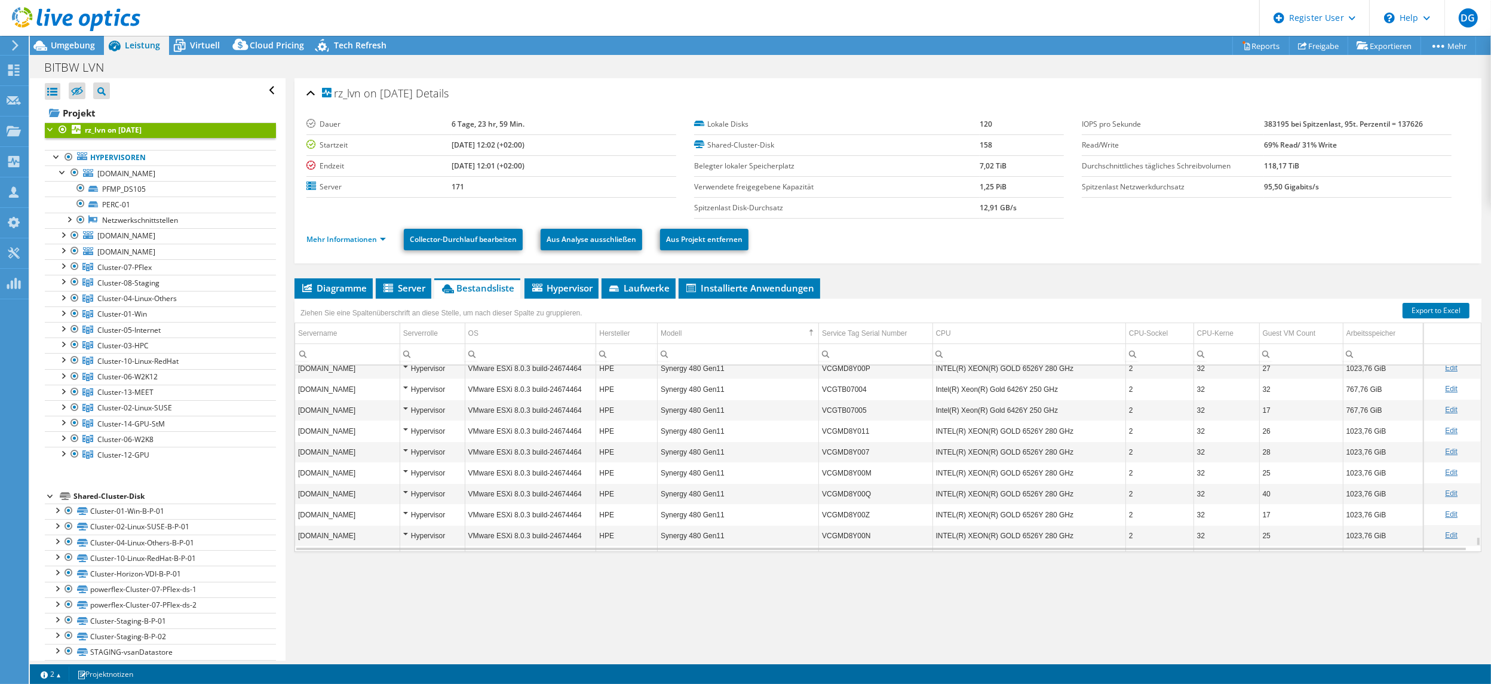
scroll to position [3421, 0]
click at [331, 284] on span "Diagramme" at bounding box center [333, 288] width 66 height 12
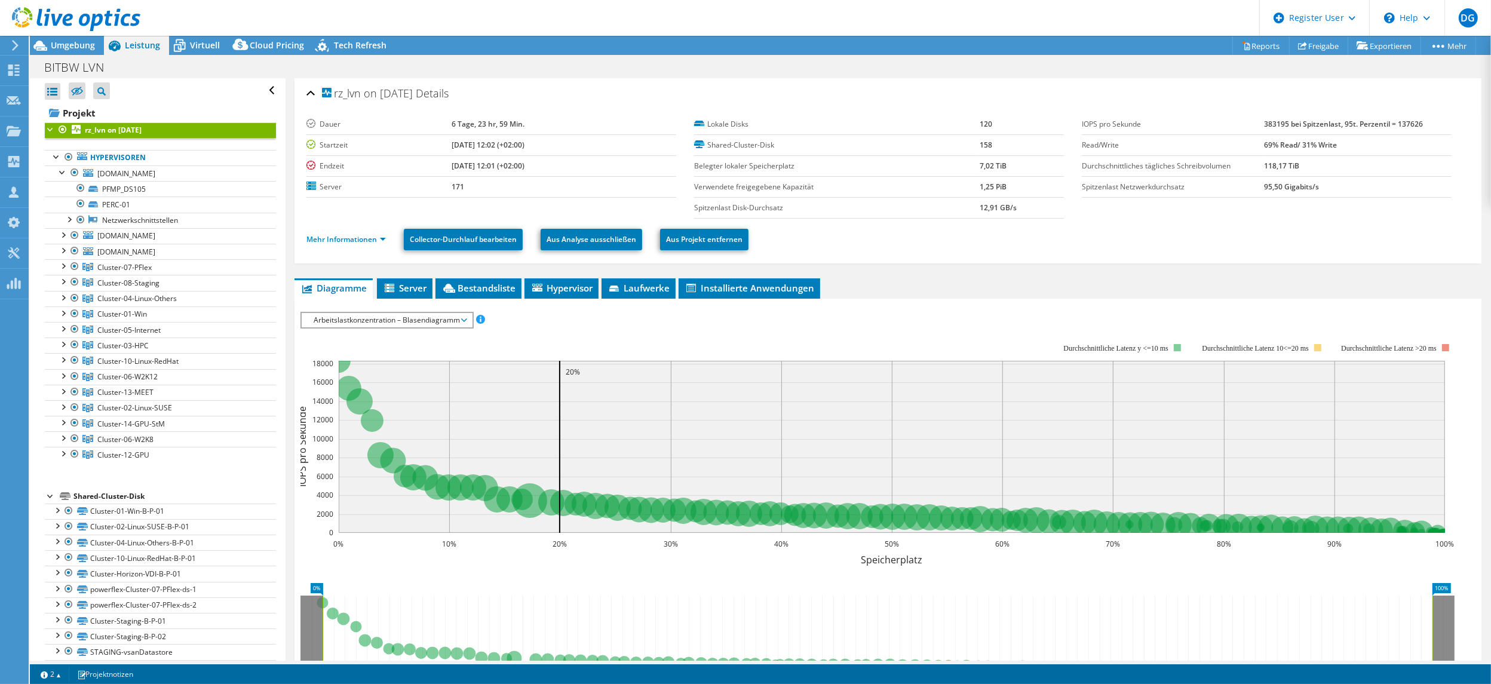
click at [348, 313] on span "Arbeitslastkonzentration – Blasendiagramm" at bounding box center [387, 320] width 158 height 14
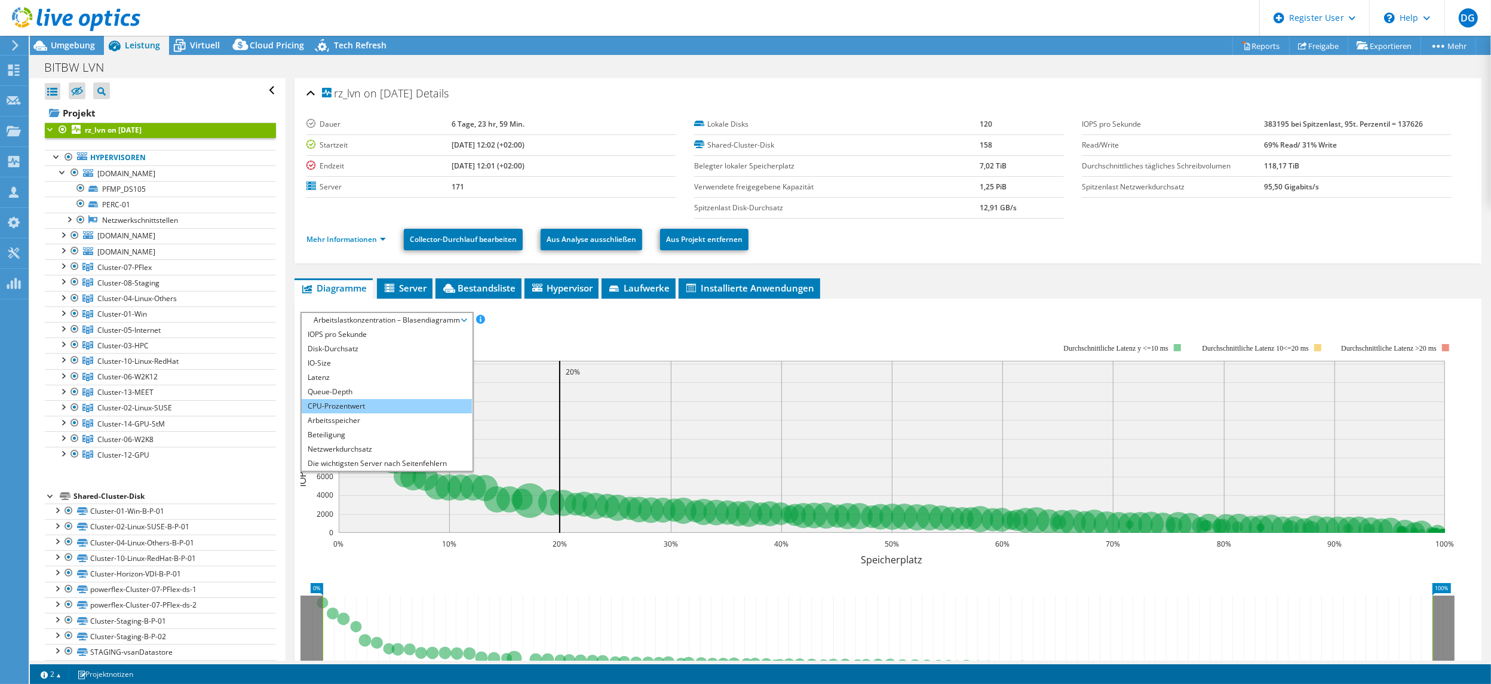
click at [357, 401] on li "CPU-Prozentwert" at bounding box center [387, 406] width 170 height 14
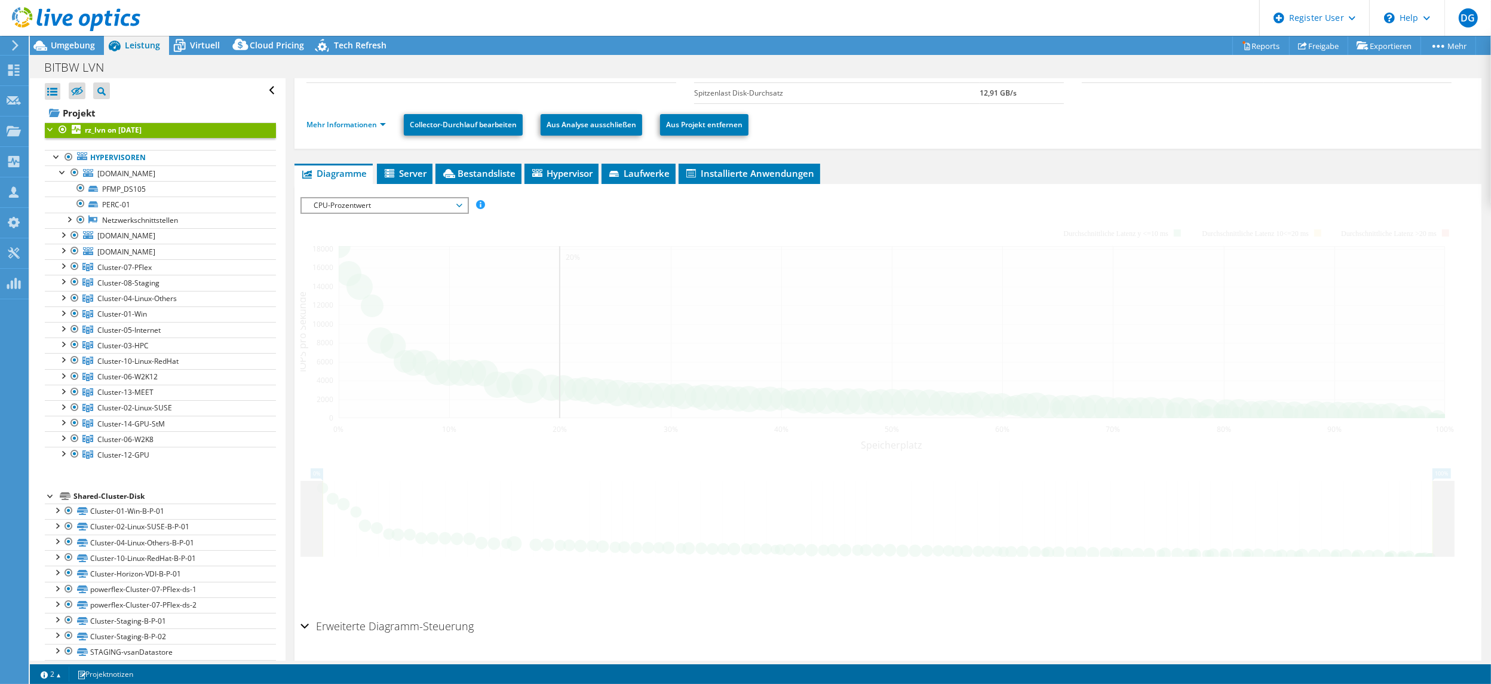
scroll to position [150, 0]
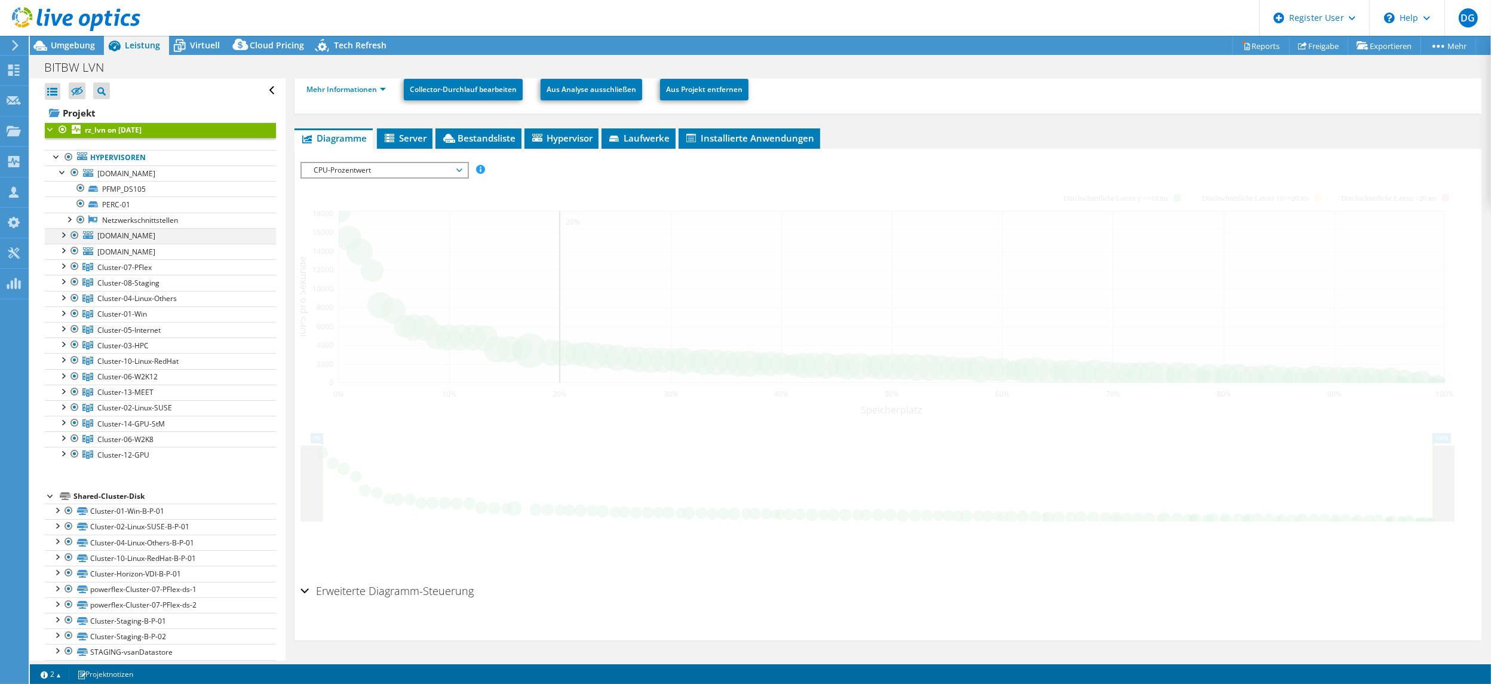
drag, startPoint x: 69, startPoint y: 234, endPoint x: 62, endPoint y: 234, distance: 7.8
click at [69, 234] on div at bounding box center [75, 235] width 12 height 14
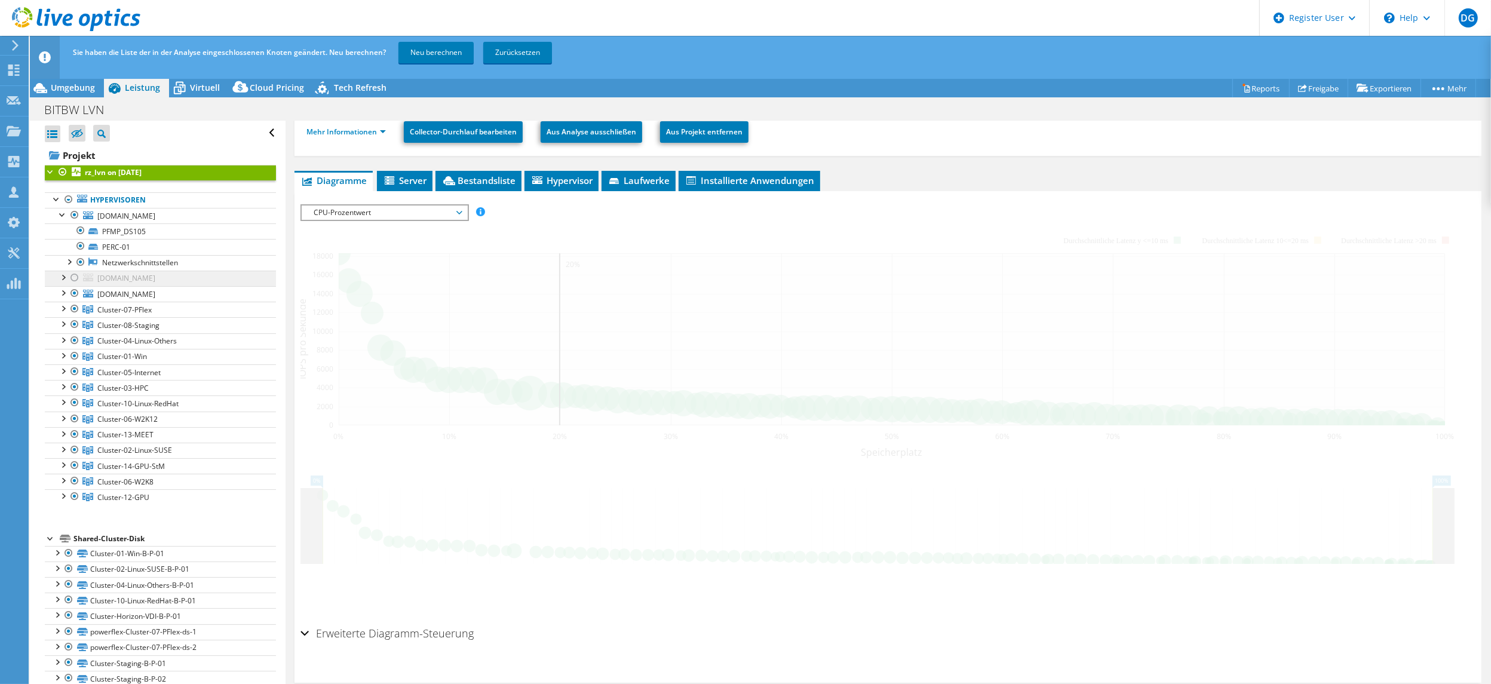
drag, startPoint x: 75, startPoint y: 279, endPoint x: 65, endPoint y: 284, distance: 11.8
click at [75, 279] on div at bounding box center [75, 278] width 12 height 14
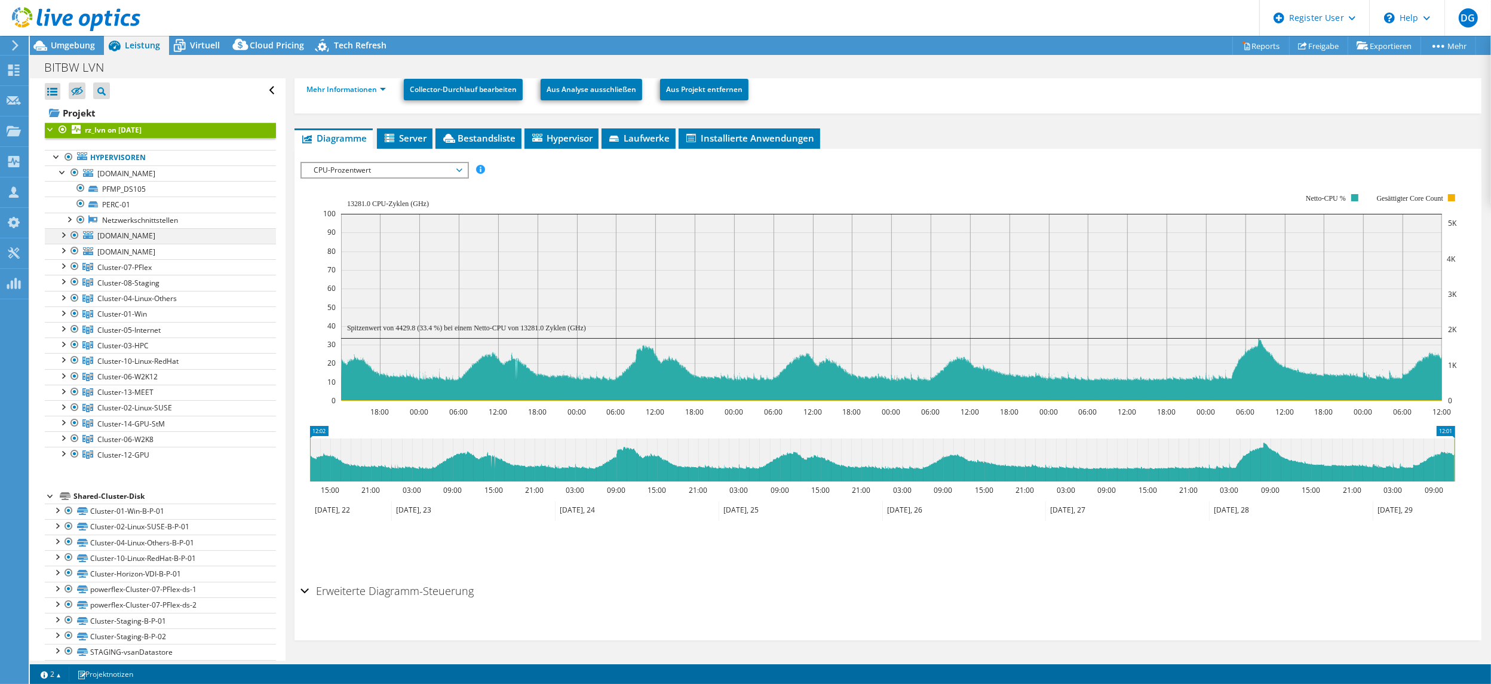
click at [65, 240] on div at bounding box center [63, 234] width 12 height 12
click at [61, 284] on div at bounding box center [63, 281] width 12 height 12
click at [60, 283] on div at bounding box center [63, 281] width 12 height 12
click at [63, 237] on div at bounding box center [63, 234] width 12 height 12
click at [57, 174] on div at bounding box center [63, 171] width 12 height 12
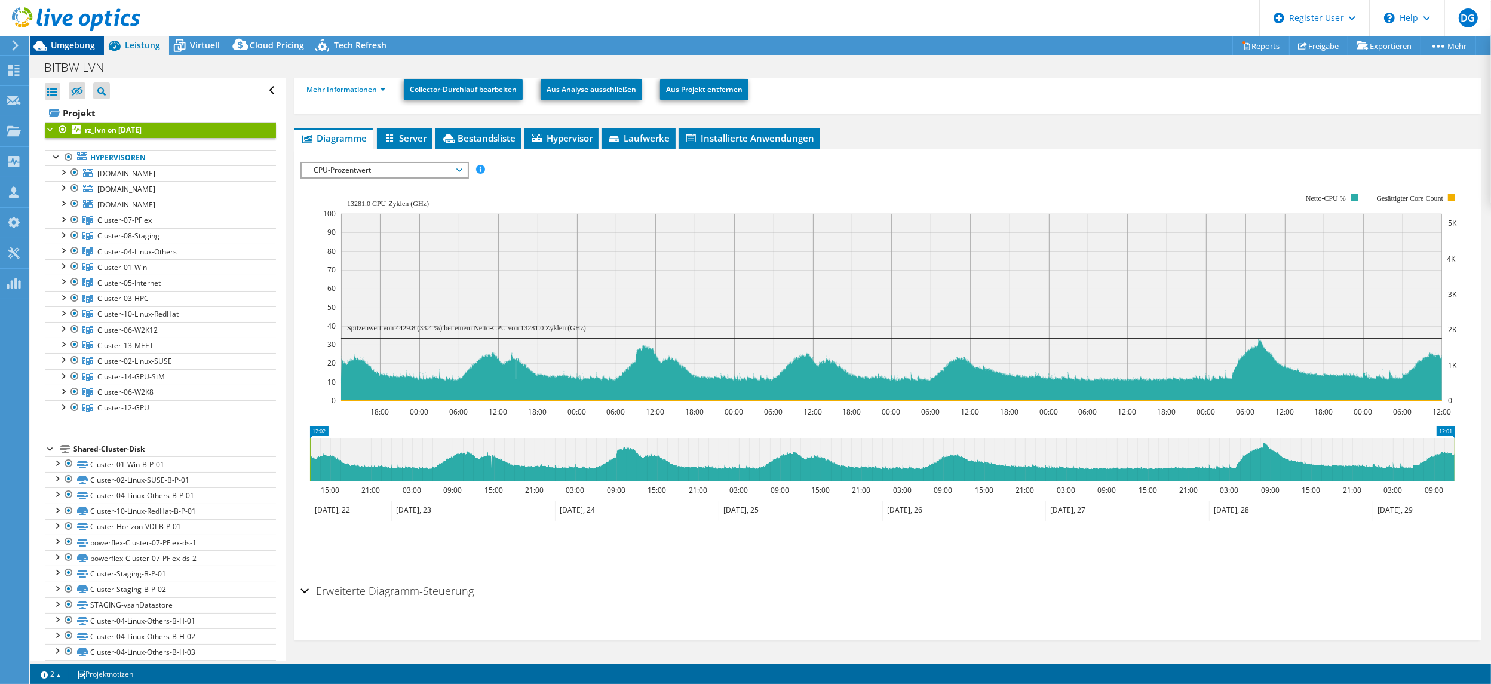
click at [72, 43] on span "Umgebung" at bounding box center [73, 44] width 44 height 11
